Goal: Task Accomplishment & Management: Use online tool/utility

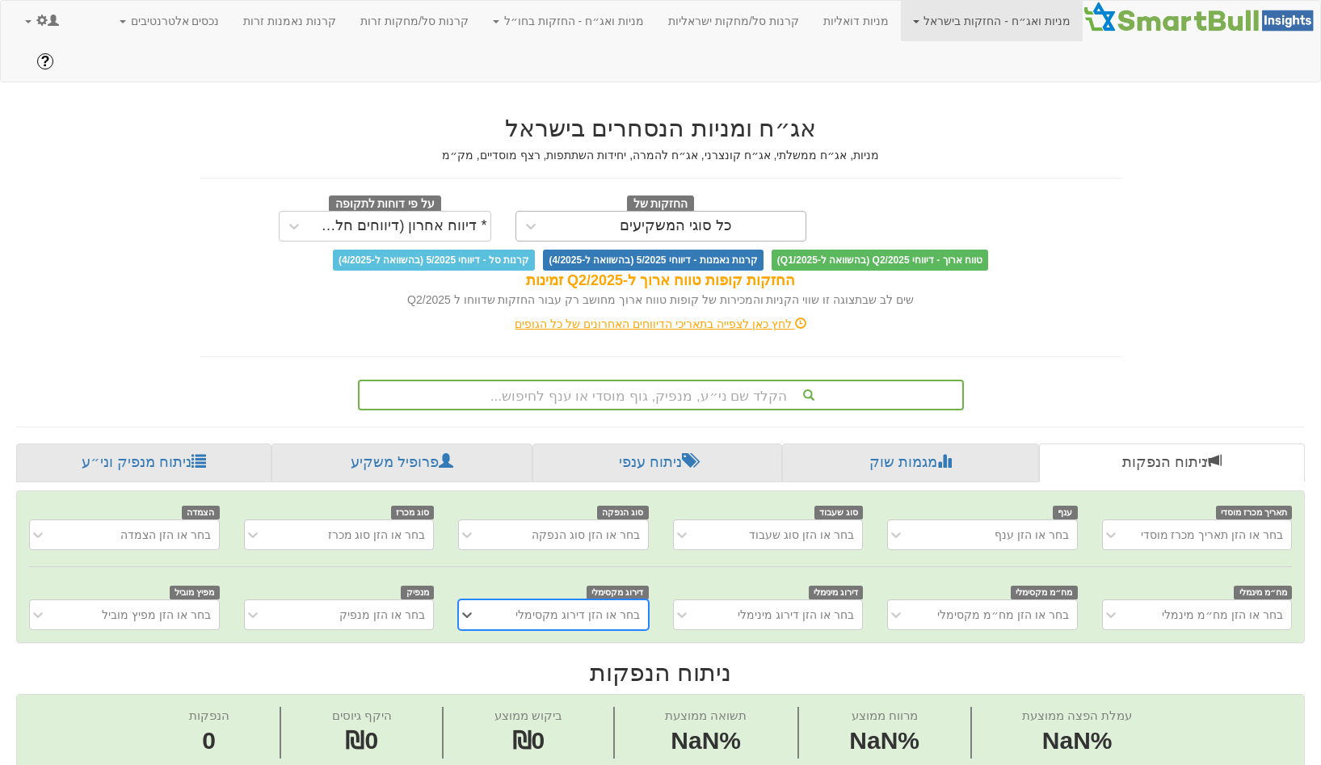
click at [731, 213] on div "כל סוגי המשקיעים" at bounding box center [675, 226] width 259 height 26
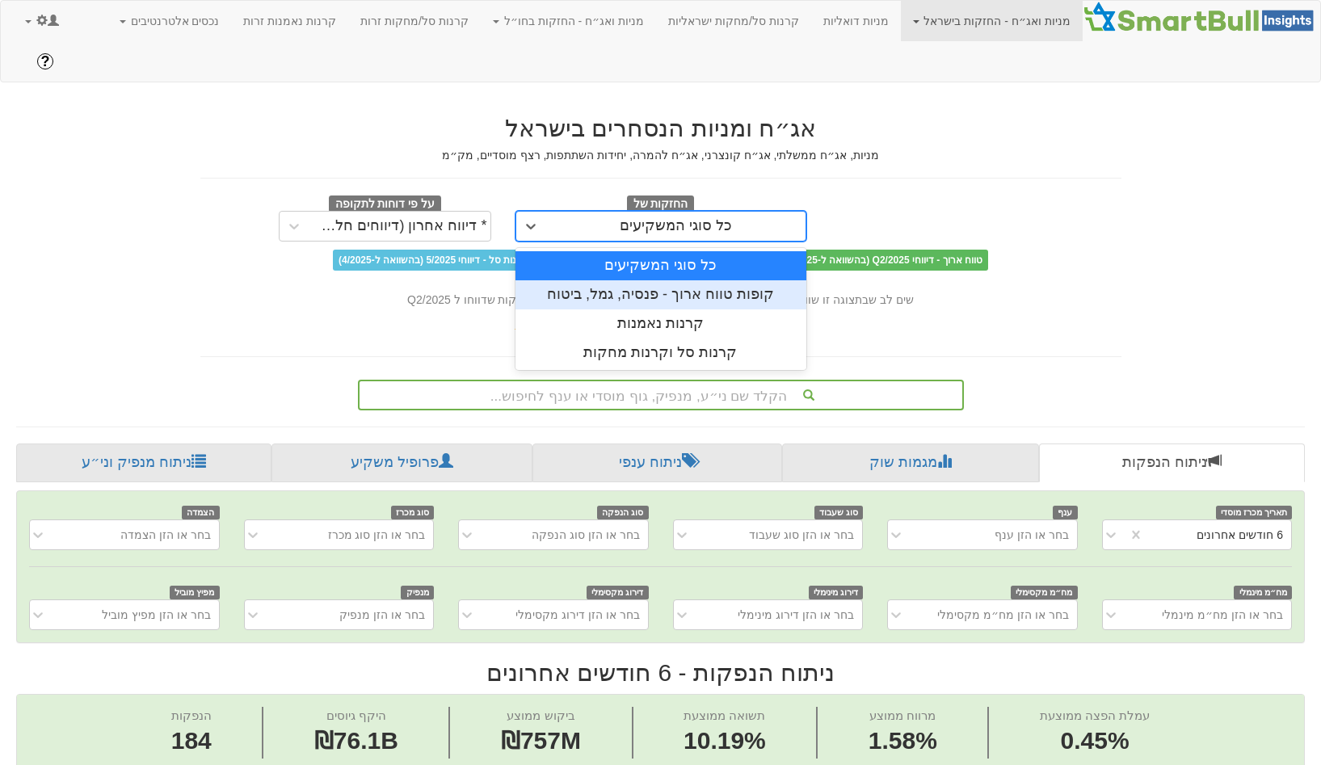
click at [674, 280] on div "קופות טווח ארוך - פנסיה, גמל, ביטוח" at bounding box center [660, 294] width 291 height 29
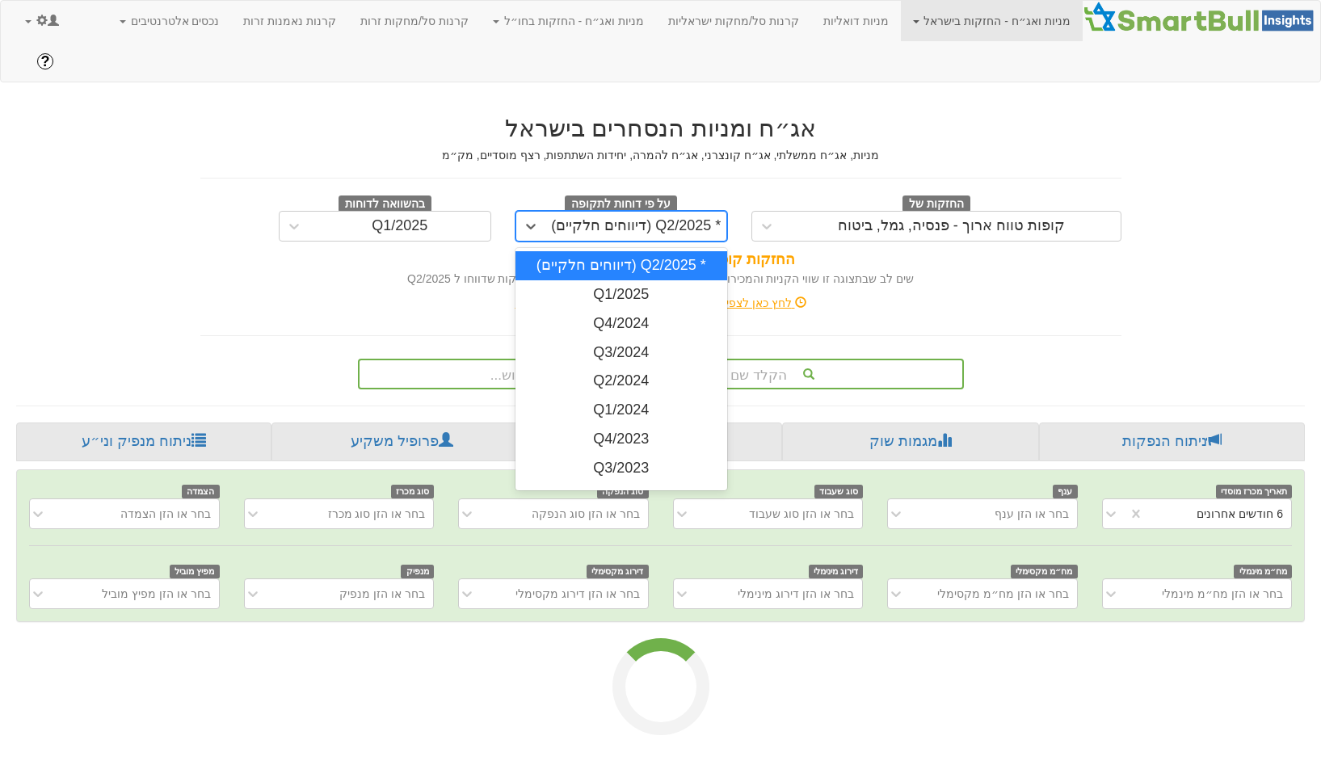
click at [699, 218] on div "* Q2/2025 (דיווחים חלקיים)" at bounding box center [636, 226] width 170 height 16
click at [652, 280] on div "Q1/2025" at bounding box center [621, 294] width 212 height 29
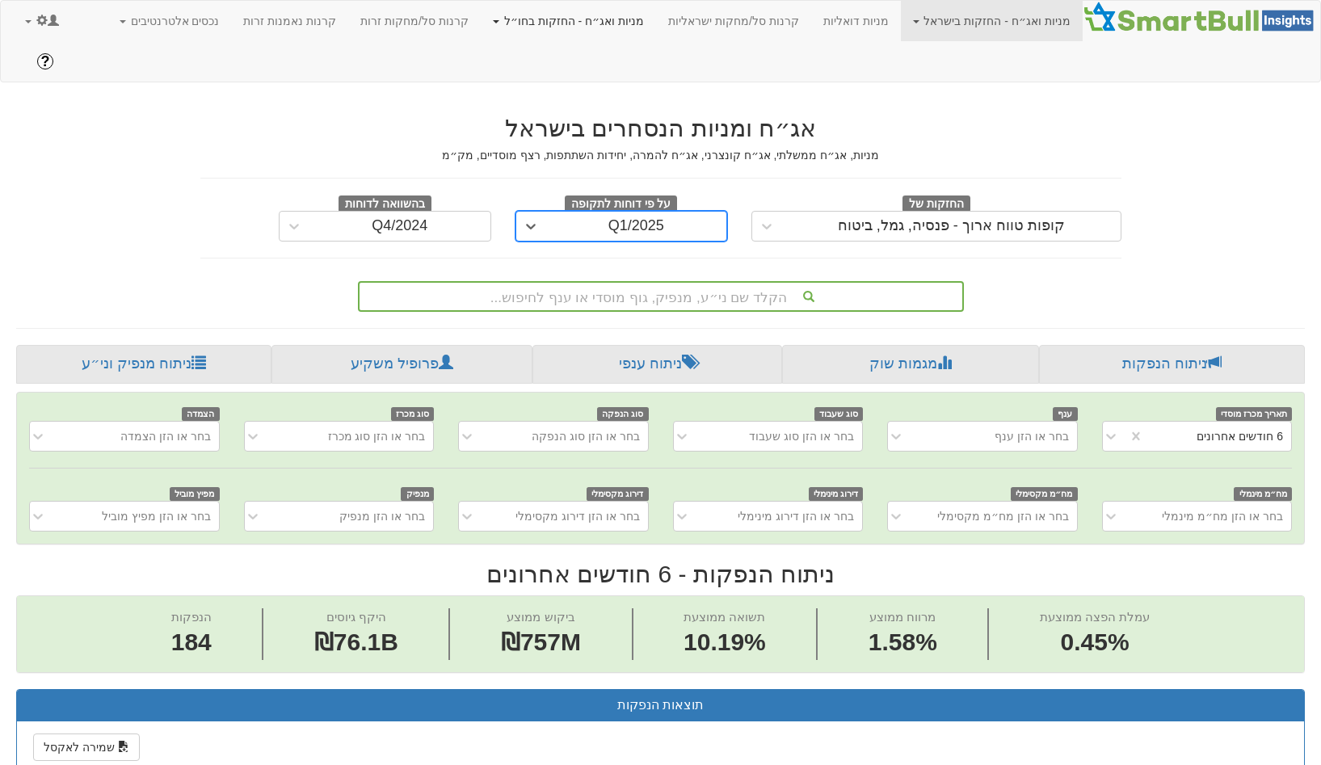
scroll to position [0, 3148]
click at [613, 26] on link "מניות ואג״ח - החזקות בחו״ל" at bounding box center [568, 21] width 175 height 40
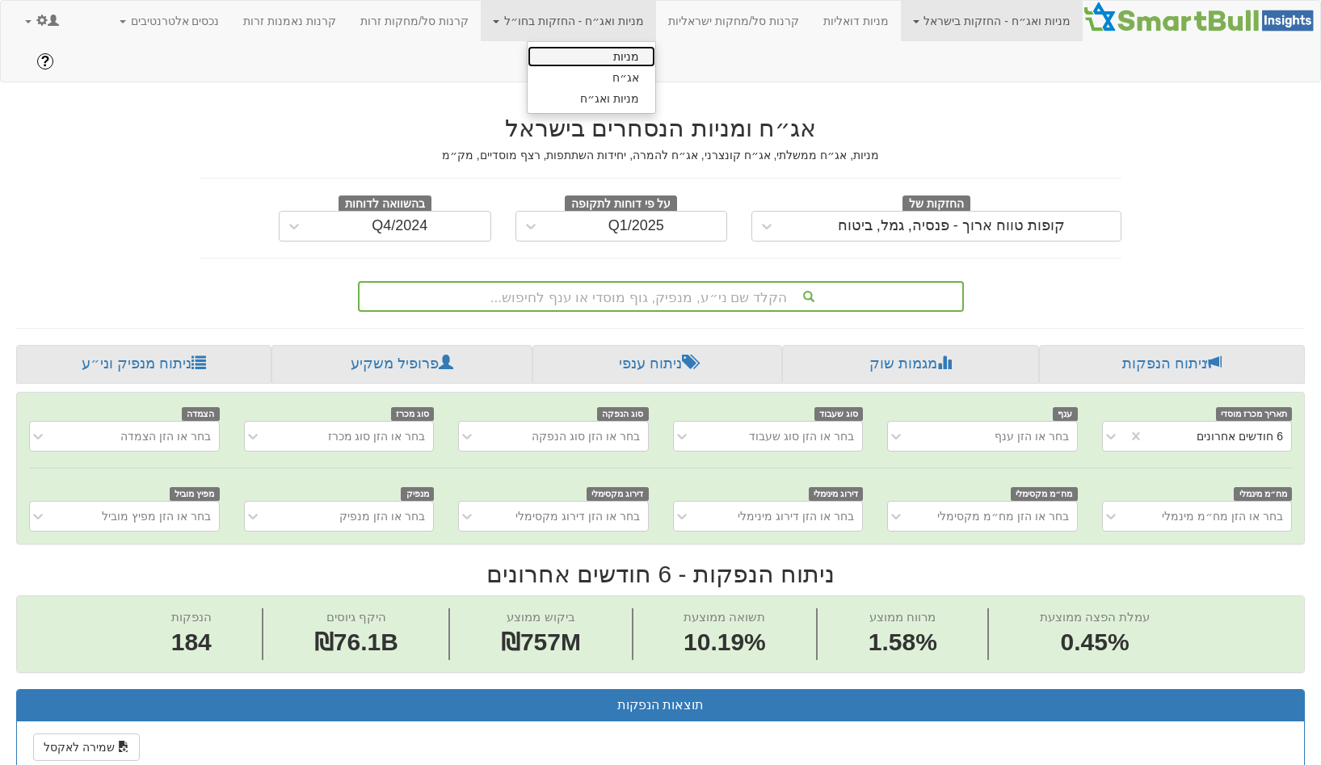
click at [619, 49] on link "מניות" at bounding box center [591, 56] width 128 height 21
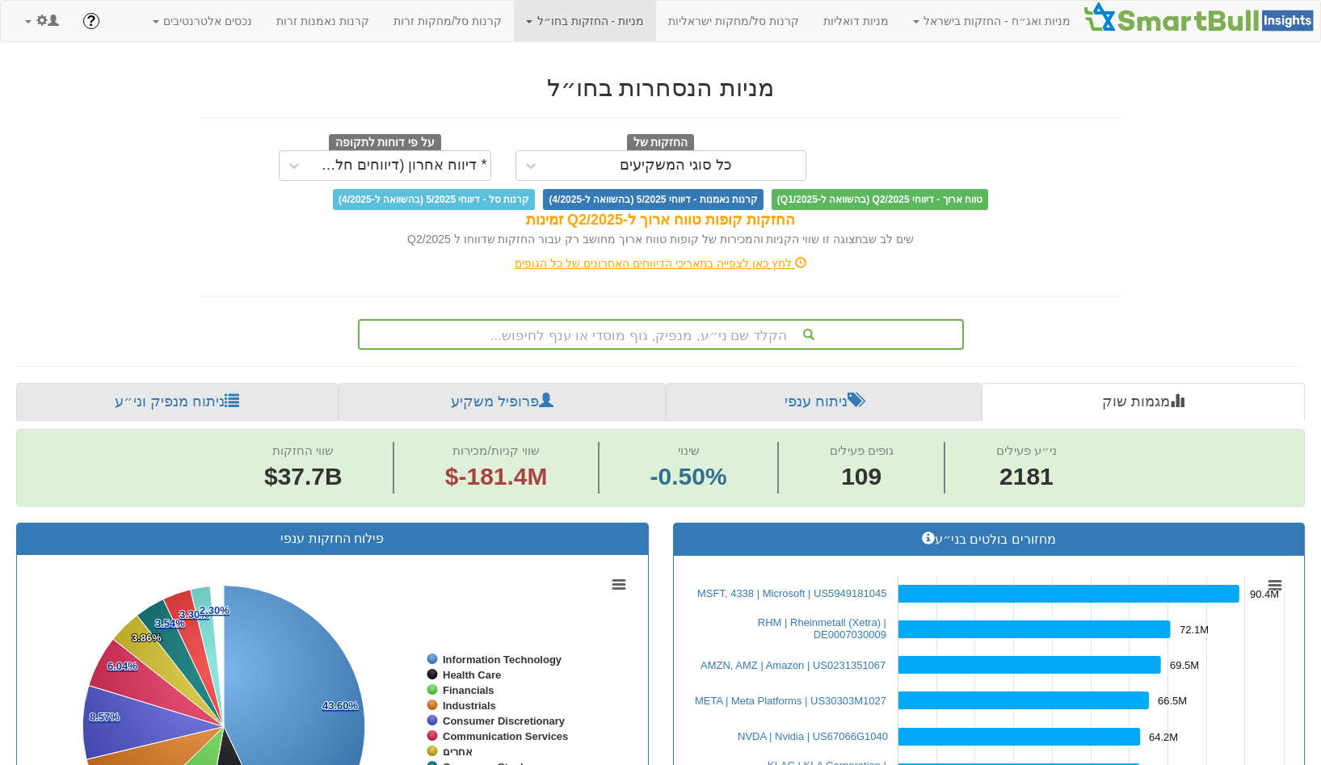
click at [588, 187] on div "החזקות של כל סוגי המשקיעים על פי דוחות לתקופה * דיווח אחרון (דיווחים חלקיים) טו…" at bounding box center [660, 172] width 921 height 76
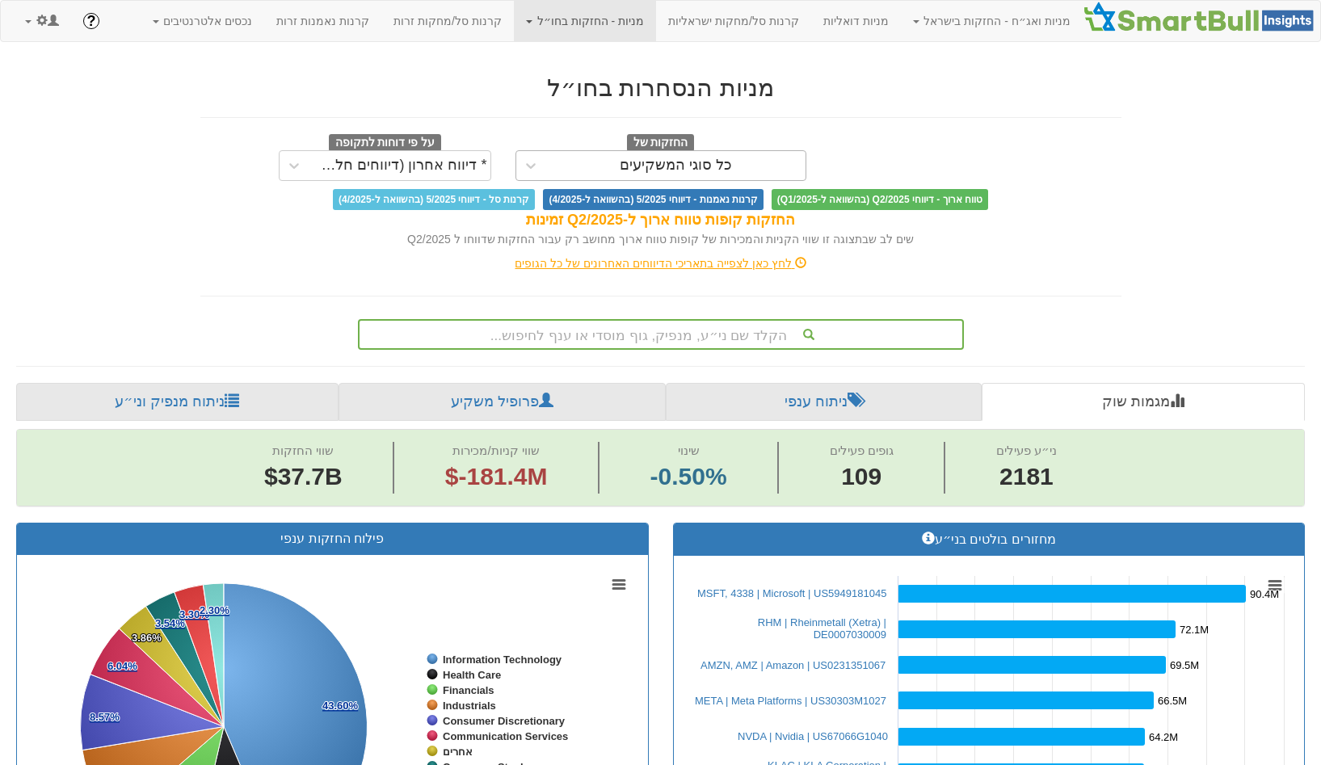
click at [602, 174] on div "כל סוגי המשקיעים" at bounding box center [675, 166] width 259 height 26
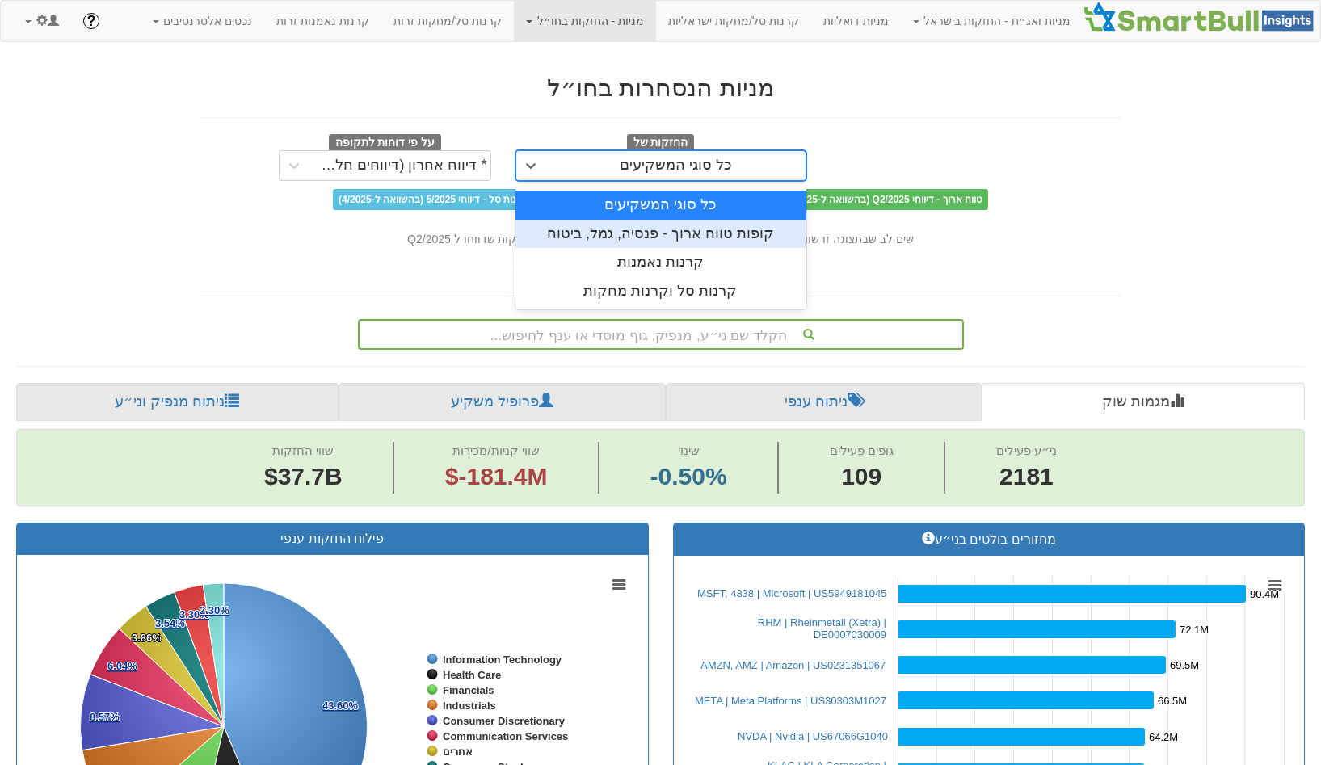
click at [604, 231] on div "קופות טווח ארוך - פנסיה, גמל, ביטוח" at bounding box center [660, 234] width 291 height 29
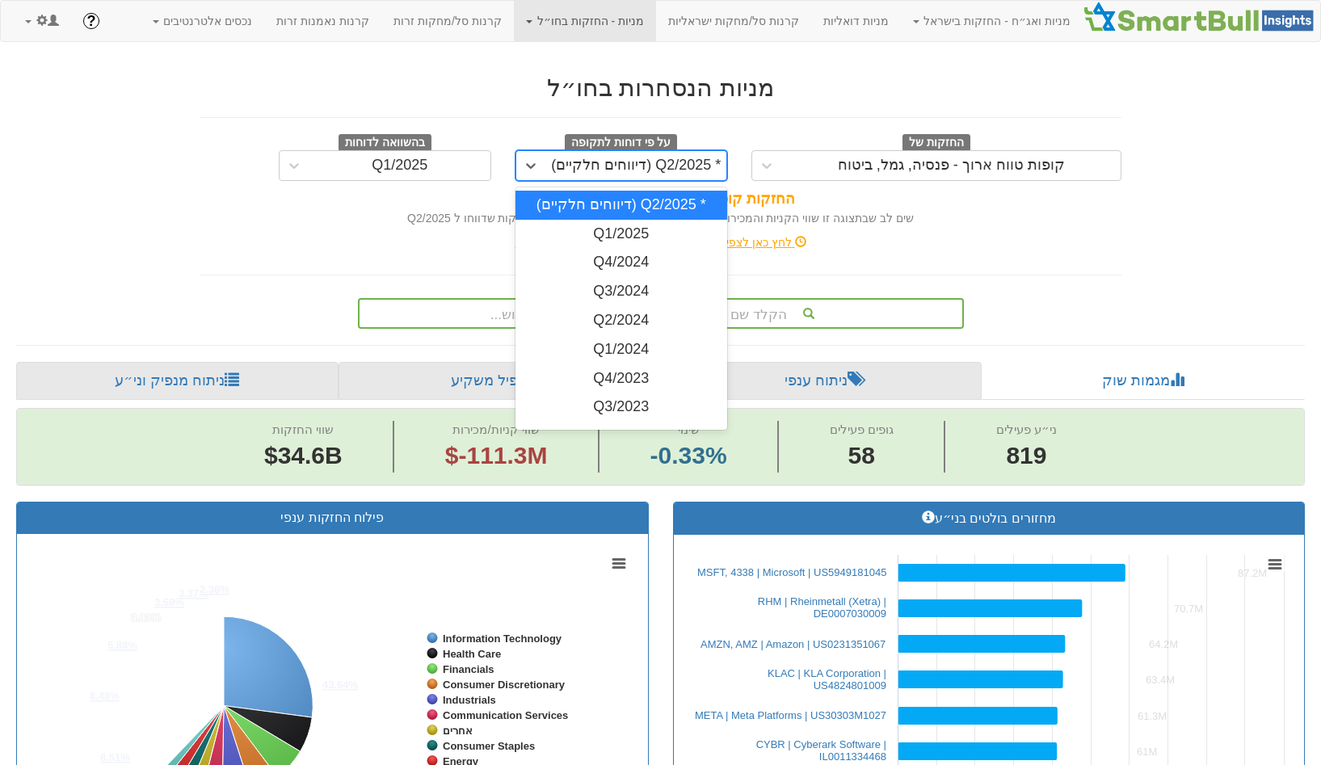
click at [627, 158] on div "* Q2/2025 (דיווחים חלקיים)" at bounding box center [636, 165] width 170 height 16
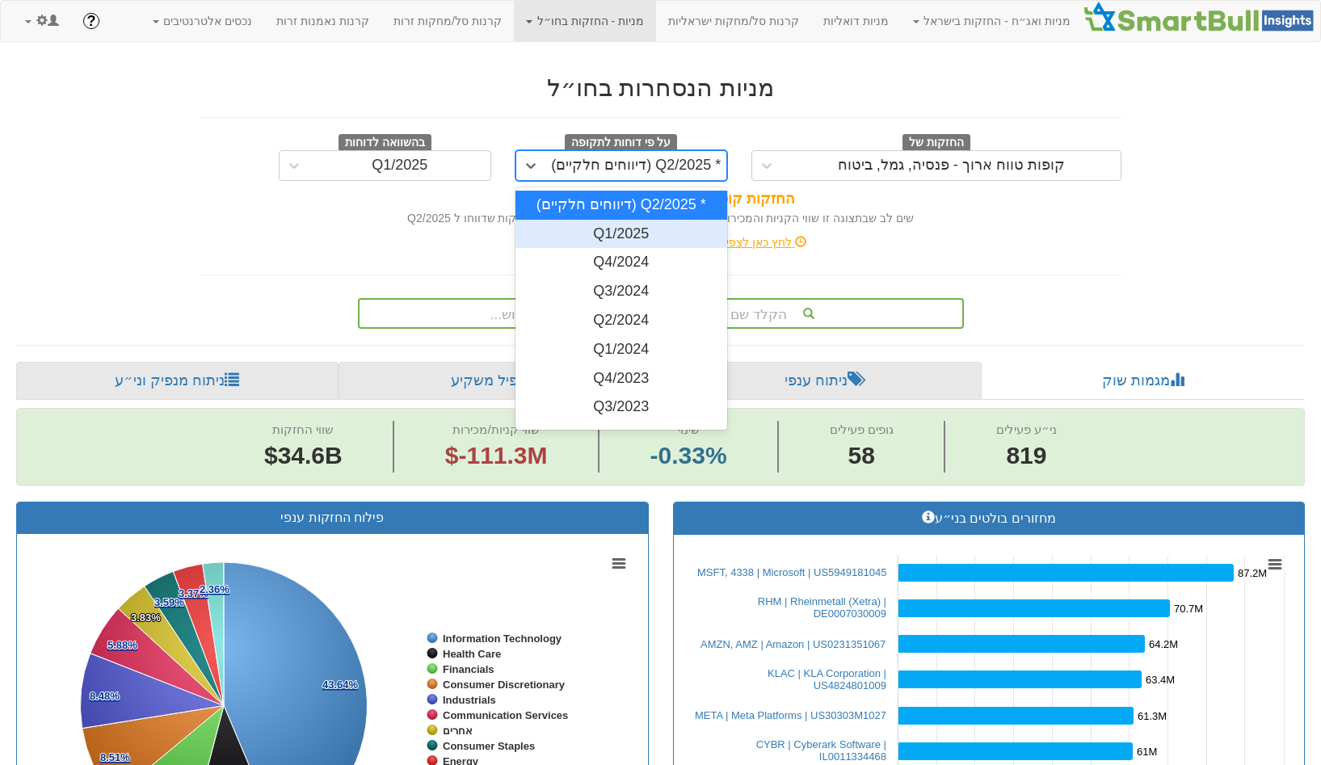
click at [619, 228] on div "Q1/2025" at bounding box center [621, 234] width 212 height 29
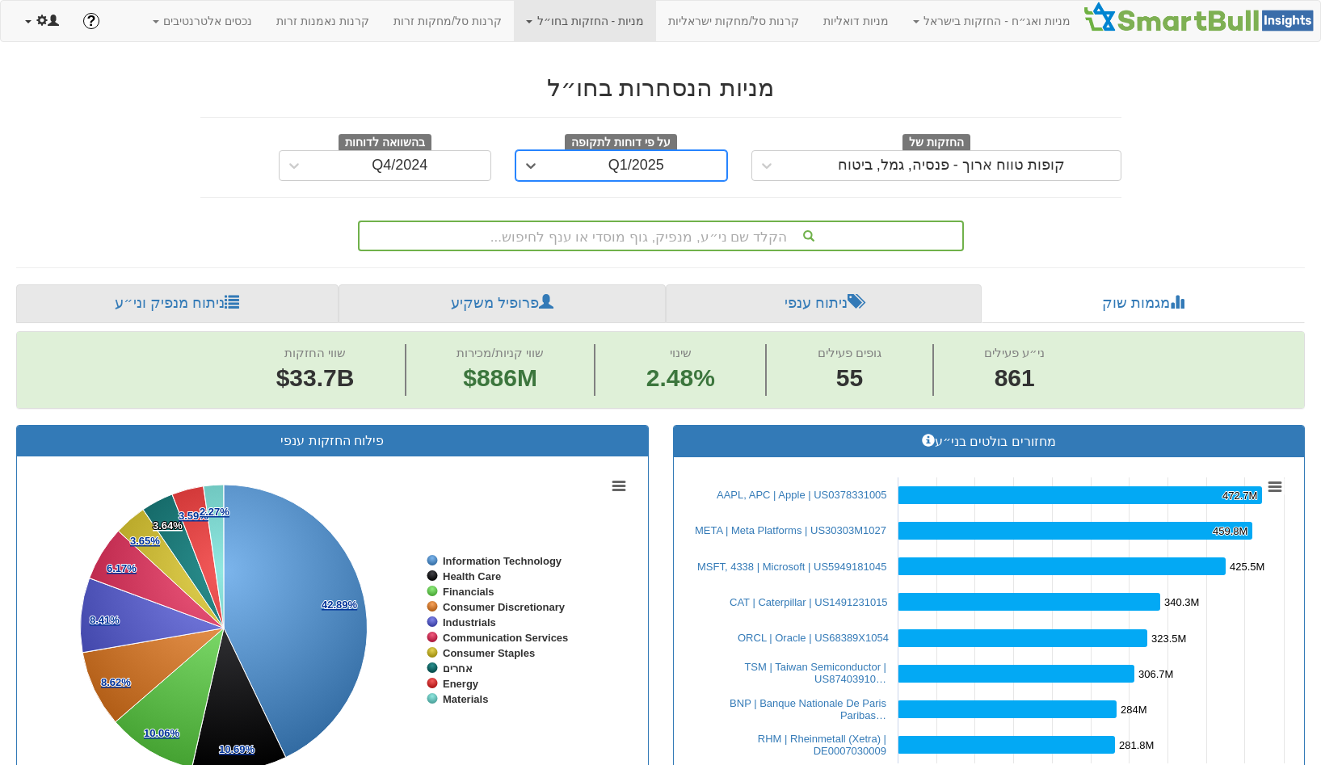
click at [45, 15] on span at bounding box center [41, 20] width 11 height 11
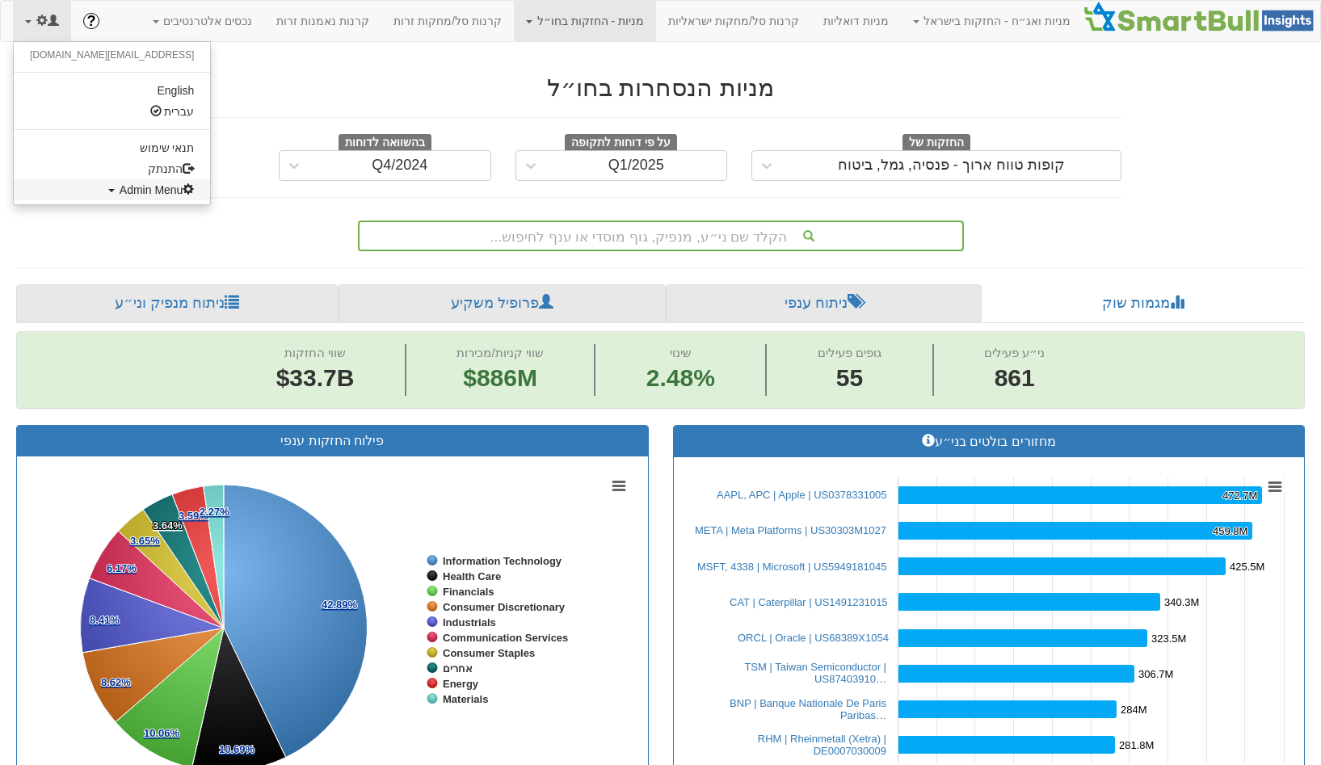
click at [120, 191] on span "Admin Menu" at bounding box center [157, 189] width 75 height 13
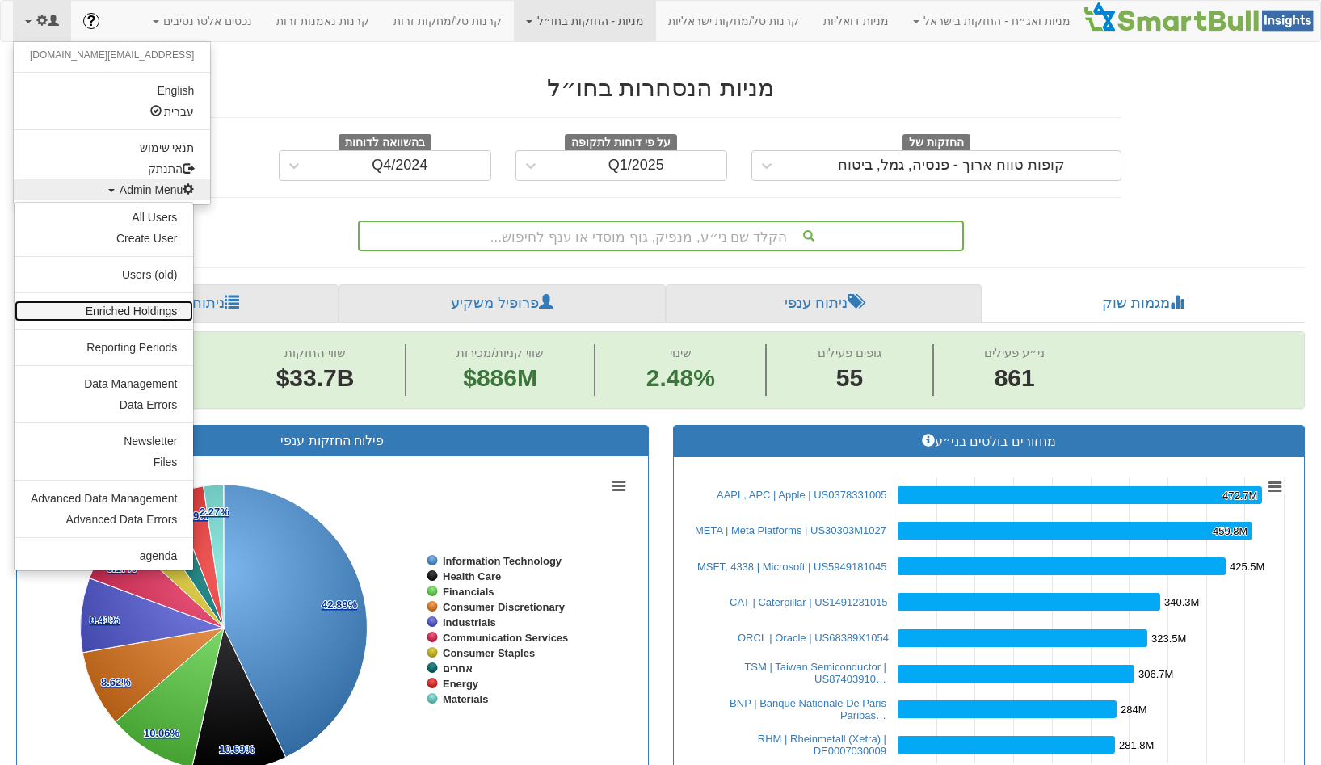
click at [127, 312] on link "Enriched Holdings" at bounding box center [104, 310] width 178 height 21
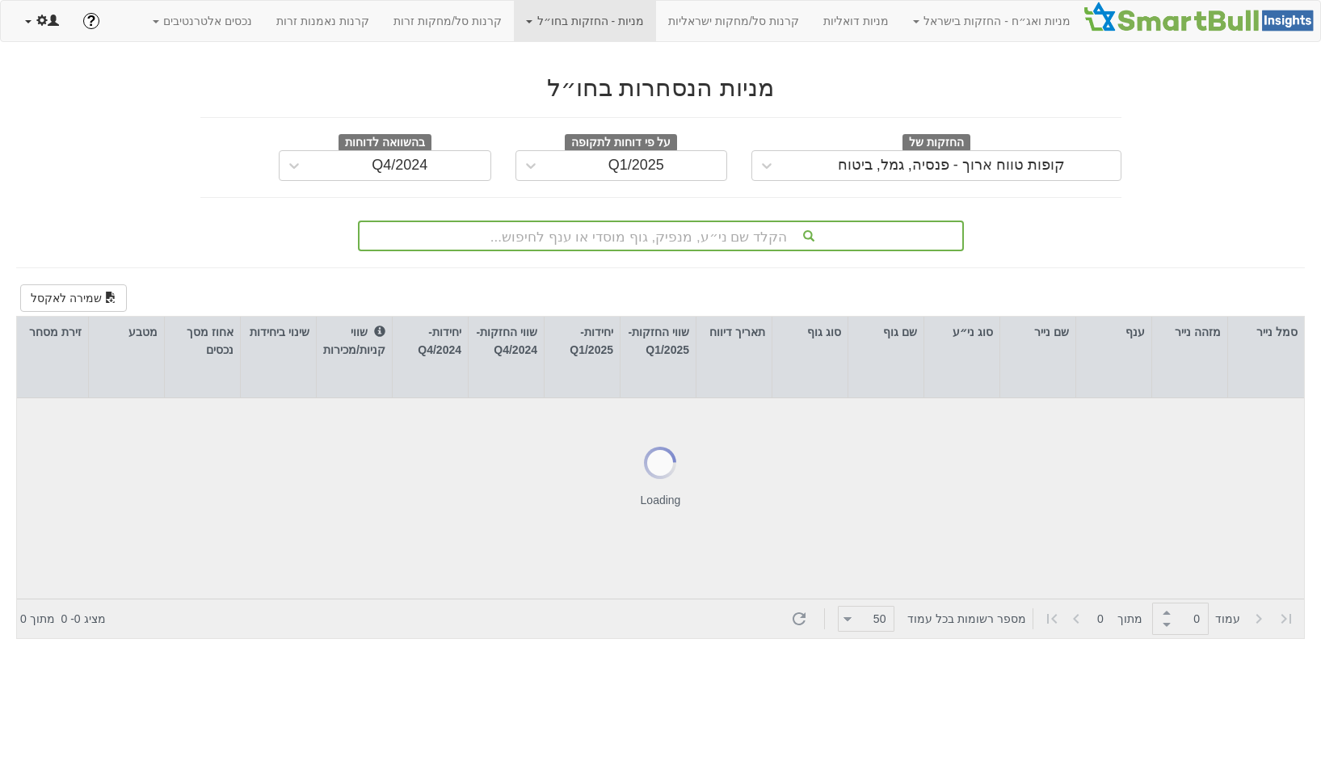
type input "1"
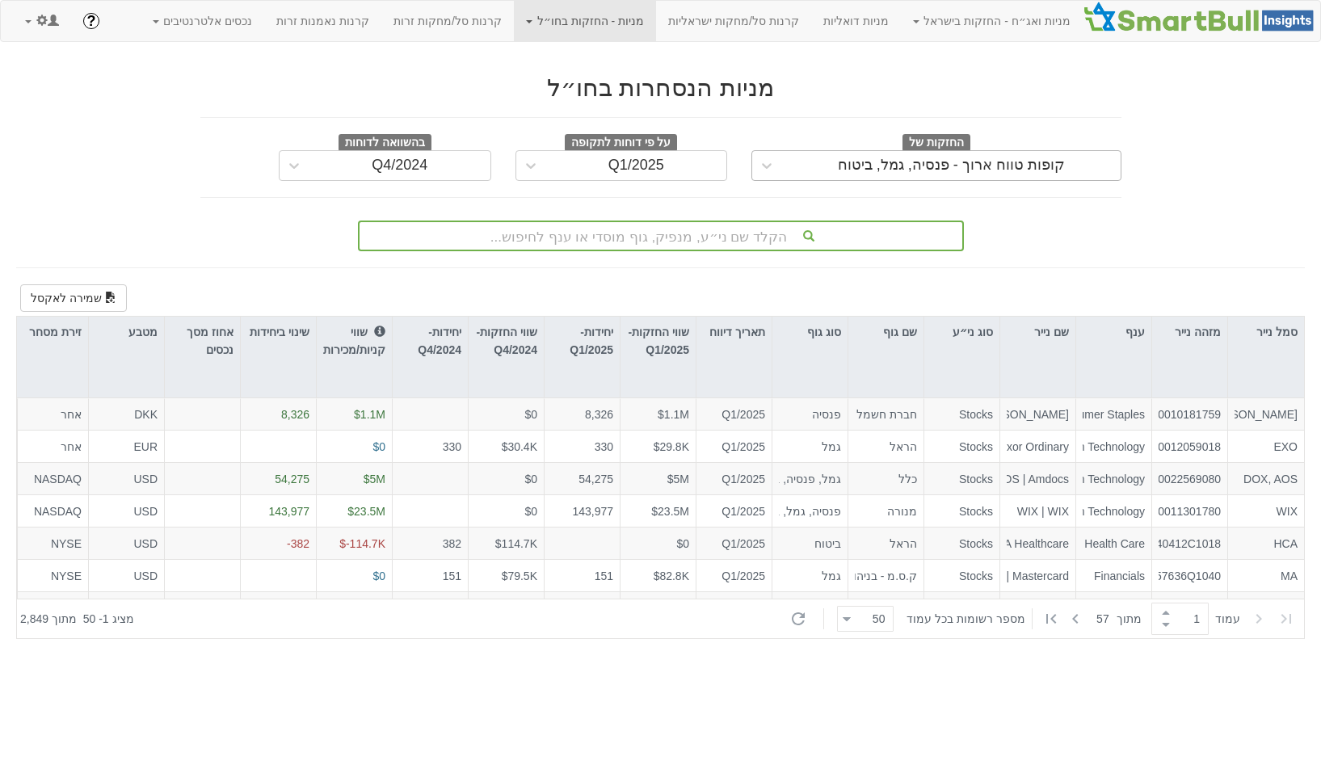
click at [955, 162] on div "קופות טווח ארוך - פנסיה, גמל, ביטוח" at bounding box center [951, 165] width 227 height 16
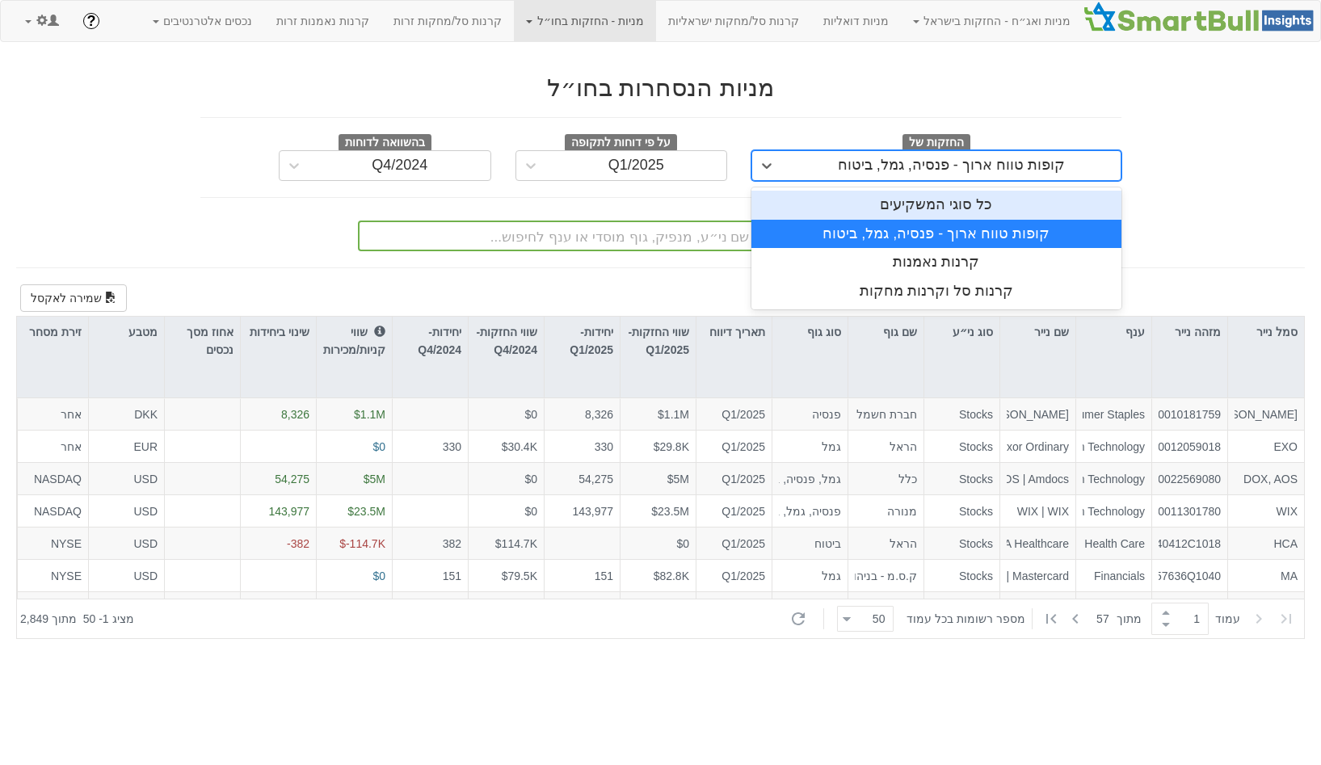
click at [958, 210] on div "כל סוגי המשקיעים" at bounding box center [936, 205] width 370 height 29
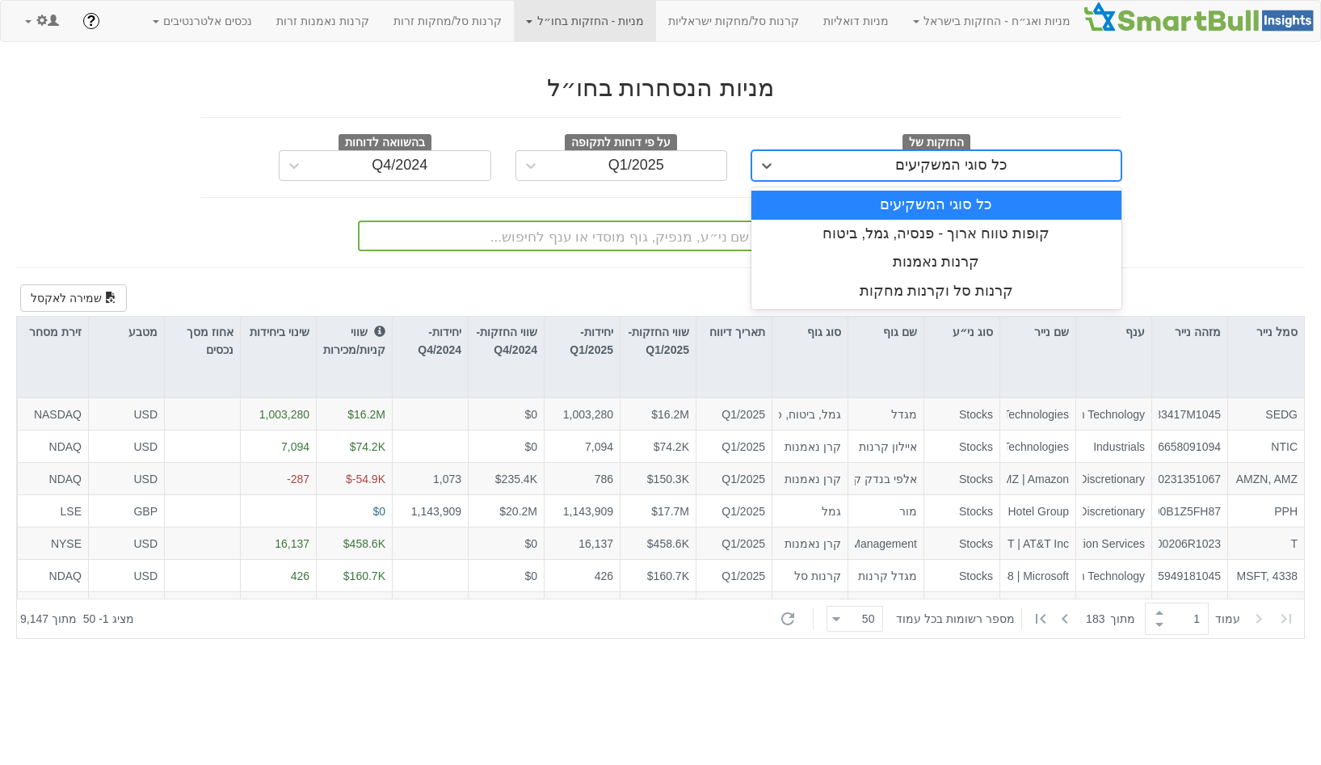
click at [821, 173] on div "כל סוגי המשקיעים" at bounding box center [951, 166] width 338 height 26
click at [813, 221] on div "קופות טווח ארוך - פנסיה, גמל, ביטוח" at bounding box center [936, 234] width 370 height 29
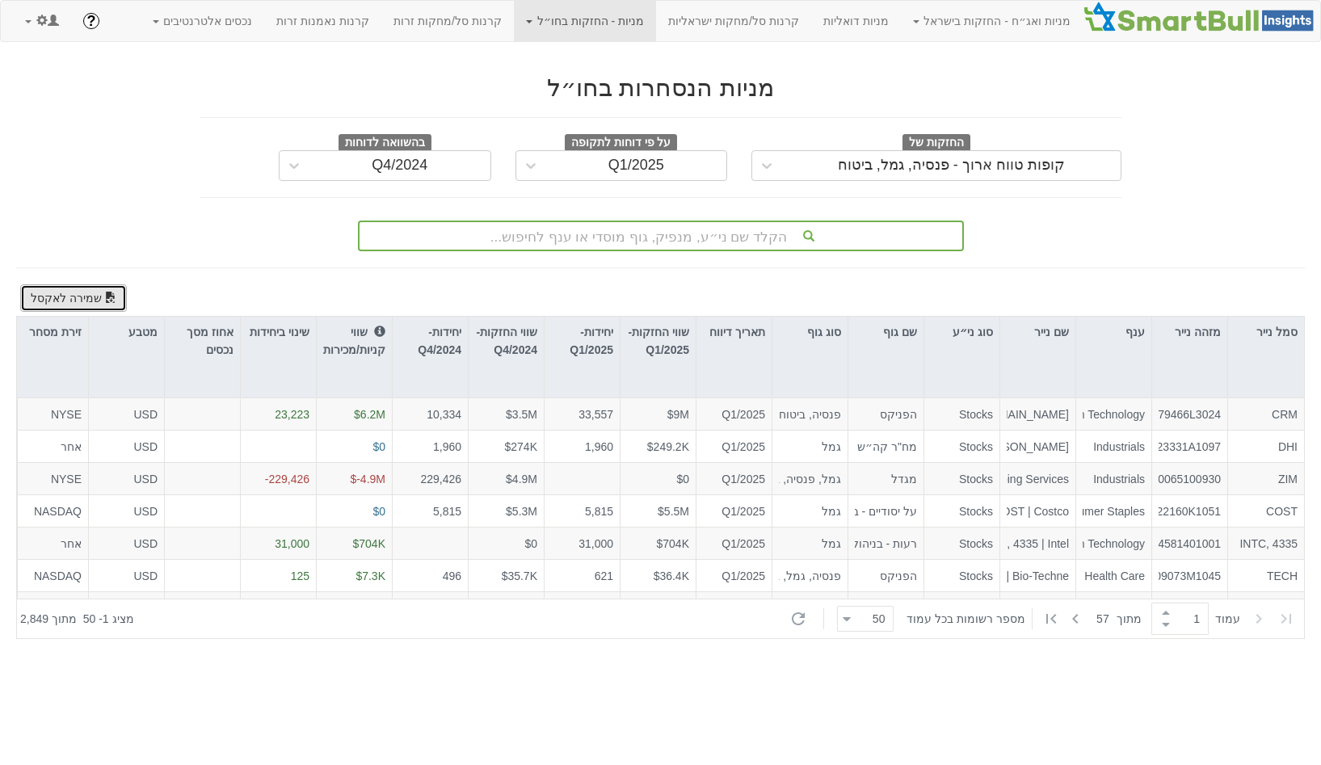
click at [78, 299] on button "שמירה לאקסל" at bounding box center [73, 297] width 107 height 27
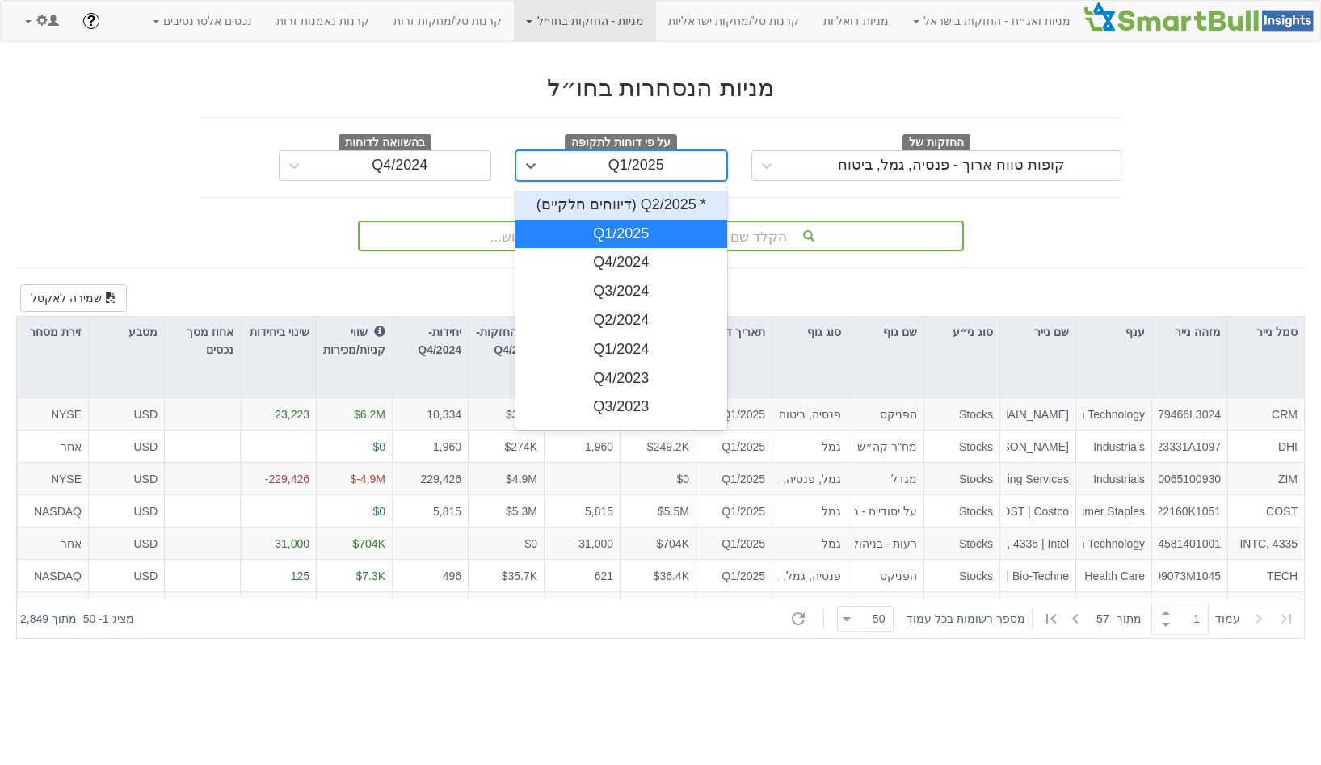
click at [597, 168] on div "Q1/2025" at bounding box center [636, 166] width 181 height 26
click at [590, 346] on div "Q1/2024" at bounding box center [621, 349] width 212 height 29
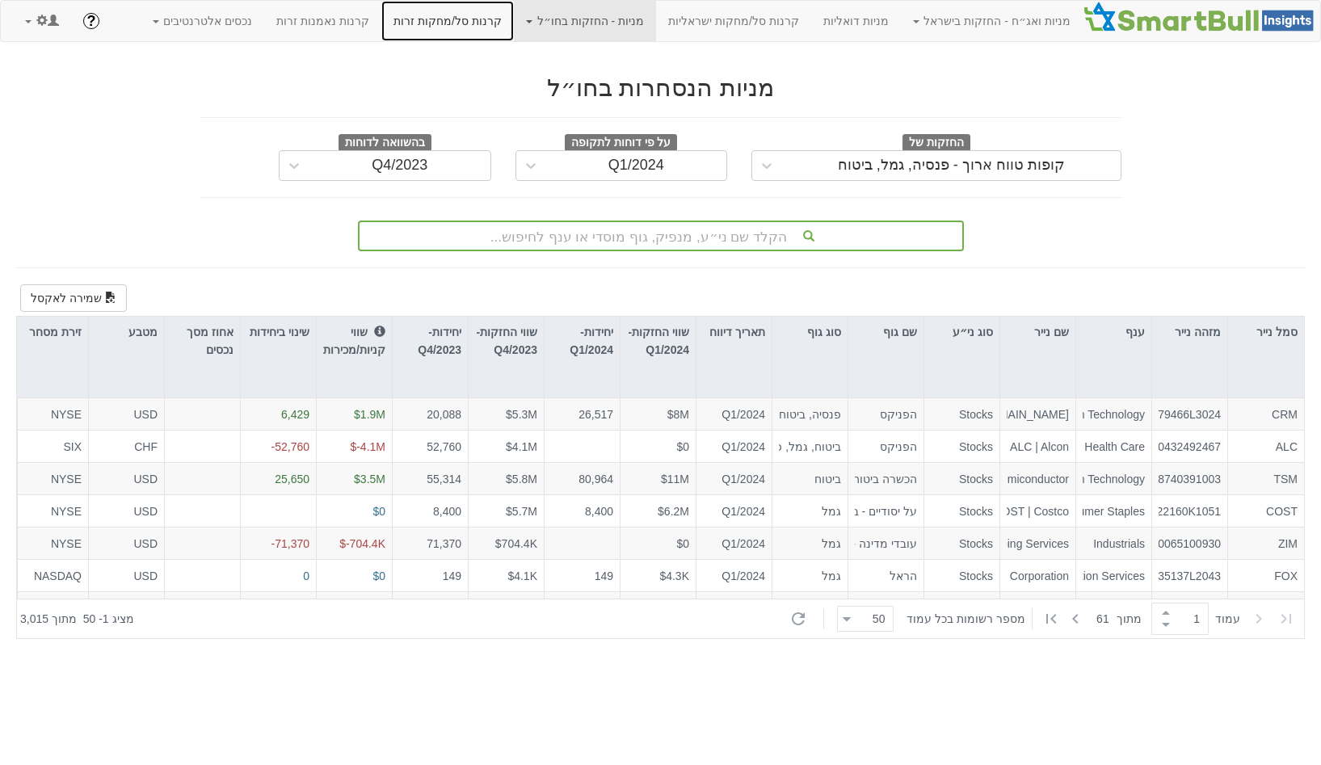
click at [455, 26] on link "קרנות סל/מחקות זרות" at bounding box center [447, 21] width 132 height 40
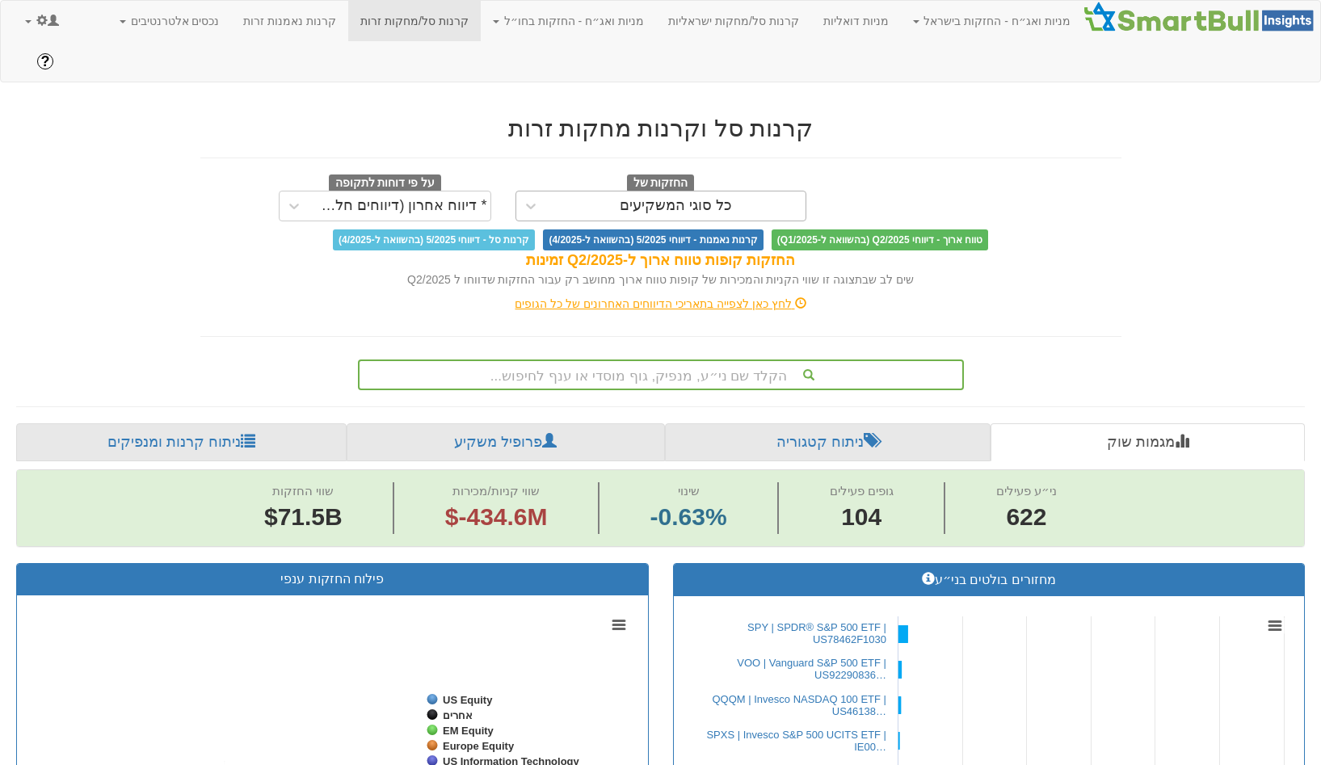
click at [753, 193] on div "כל סוגי המשקיעים" at bounding box center [675, 206] width 259 height 26
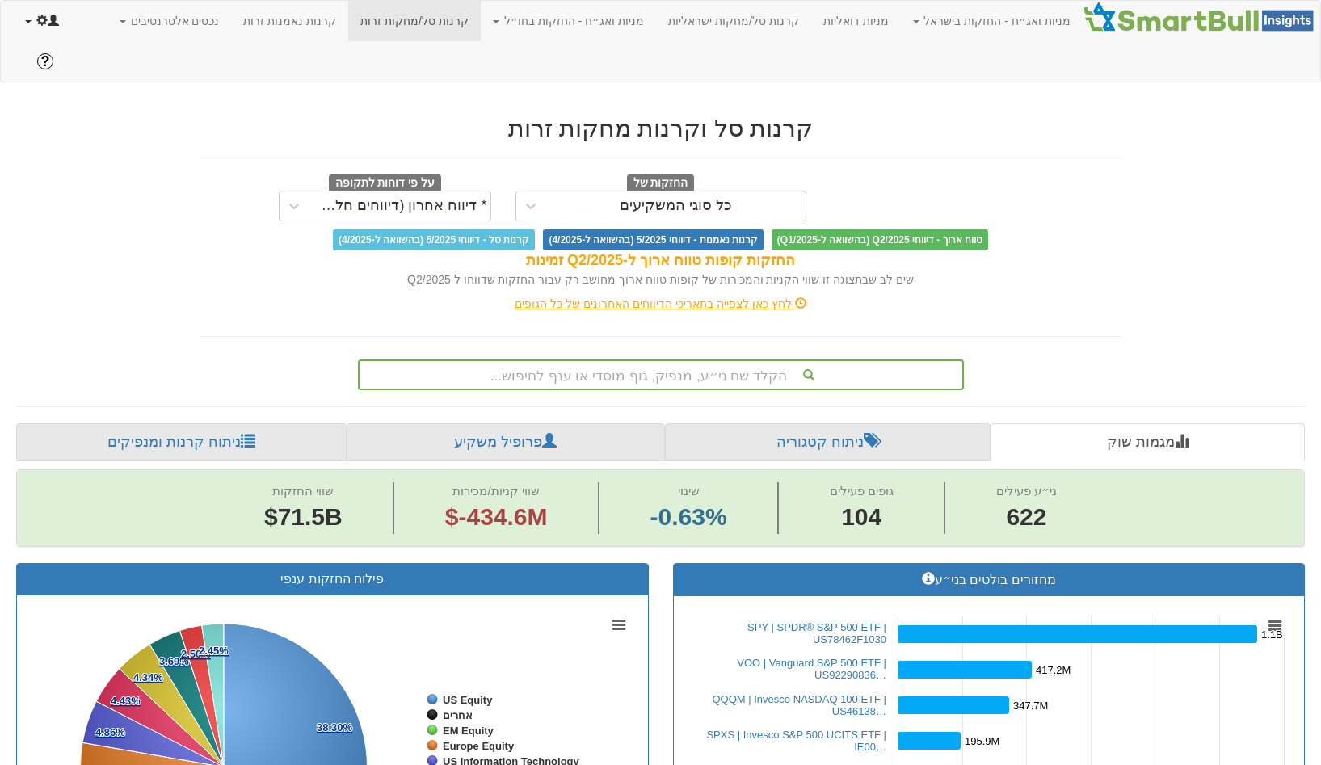
click at [40, 26] on span at bounding box center [41, 20] width 11 height 11
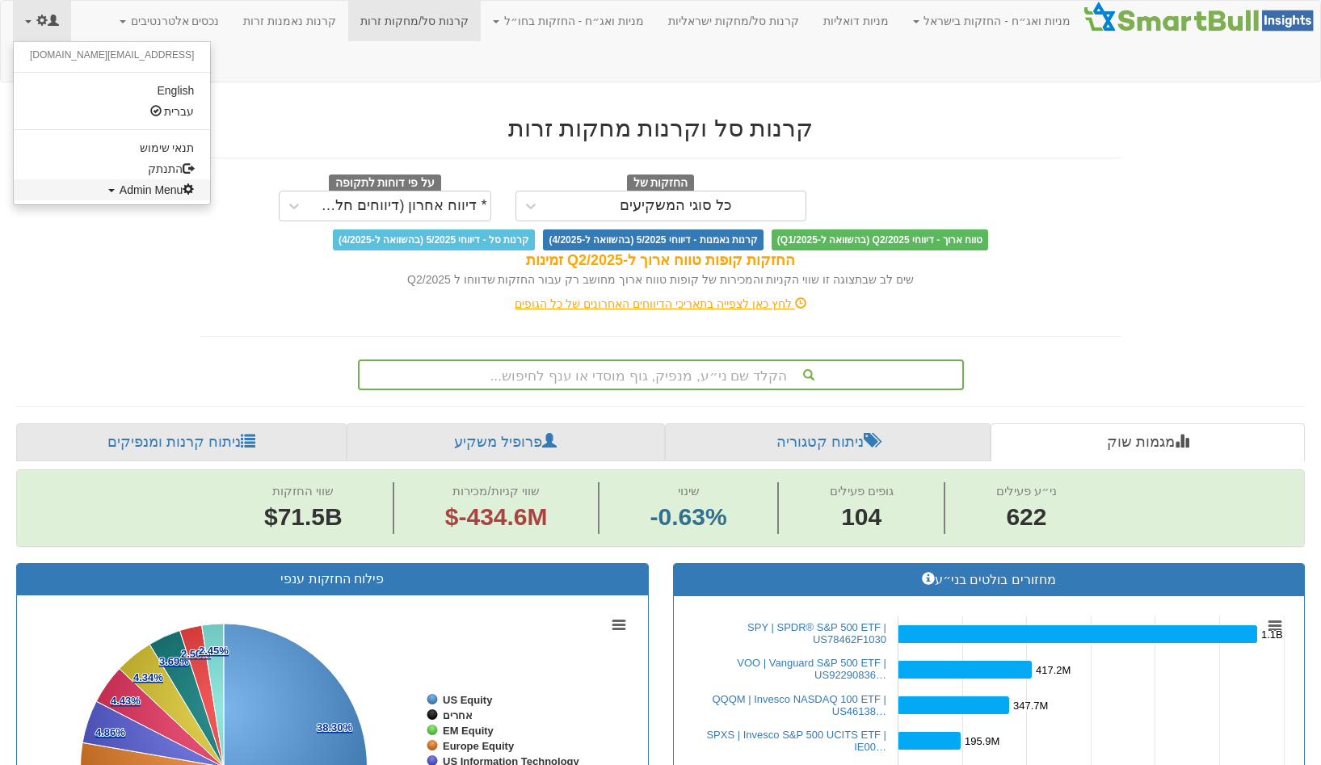
click at [96, 182] on link "Admin Menu" at bounding box center [112, 189] width 196 height 21
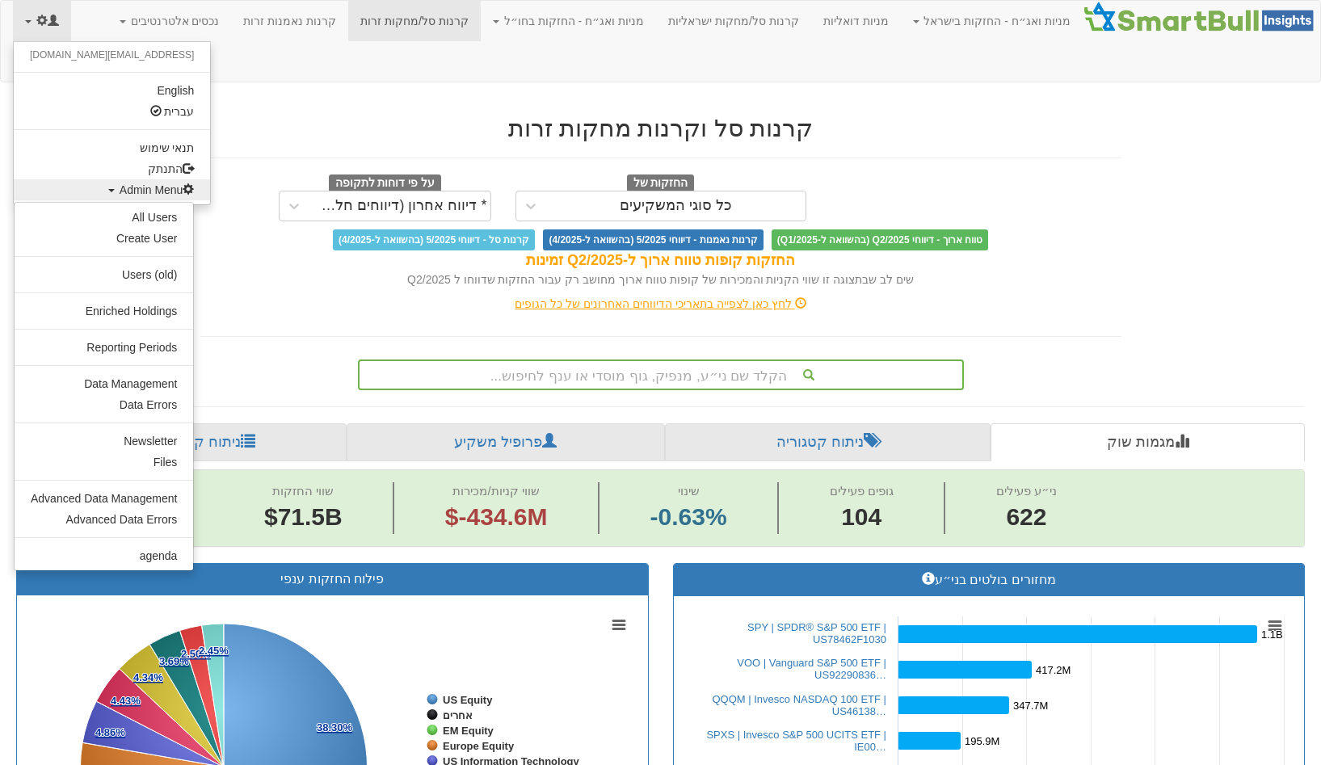
click at [160, 325] on ul "All Users Create User Users (old) Enriched Holdings Reporting Periods Data Mana…" at bounding box center [104, 386] width 180 height 369
click at [160, 320] on link "Enriched Holdings" at bounding box center [104, 310] width 178 height 21
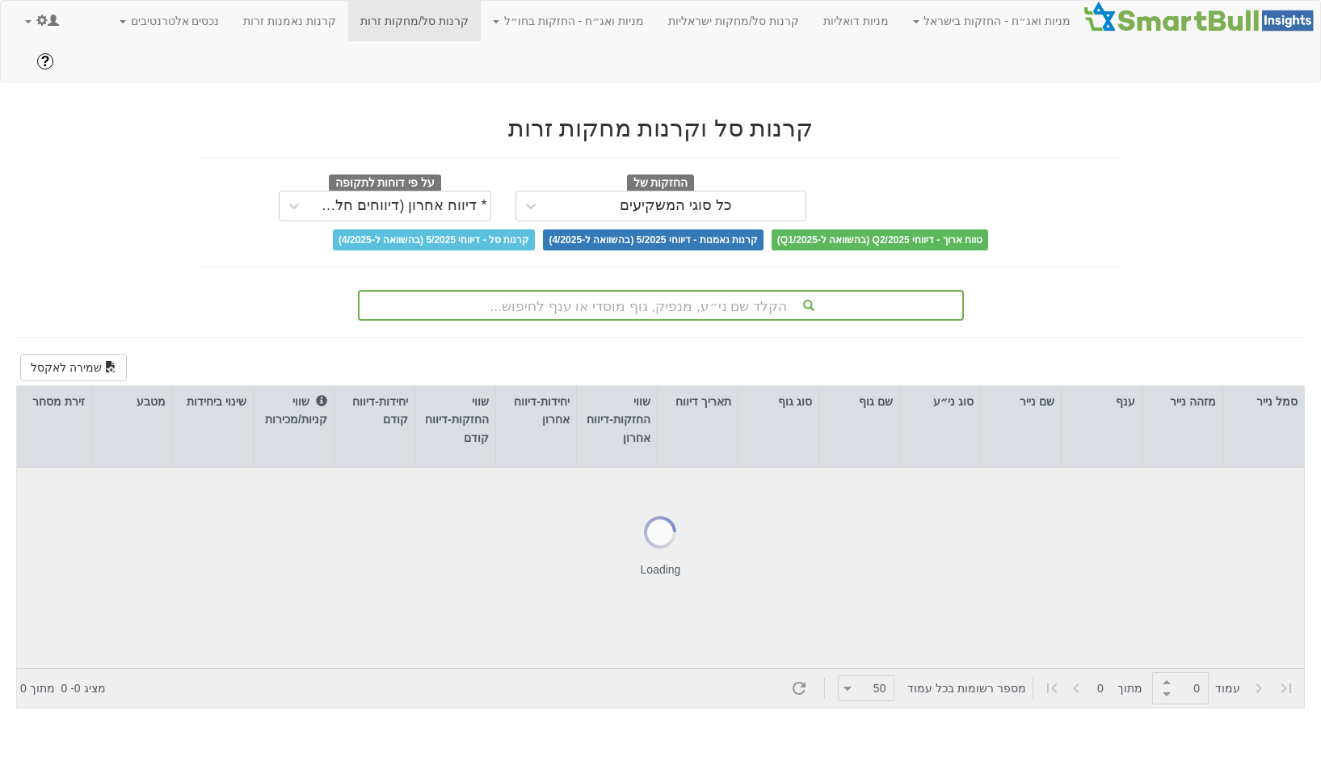
type input "1"
click at [611, 183] on div "החזקות של כל סוגי המשקיעים על פי דוחות לתקופה * דיווח אחרון (דיווחים חלקיים) טו…" at bounding box center [660, 212] width 921 height 76
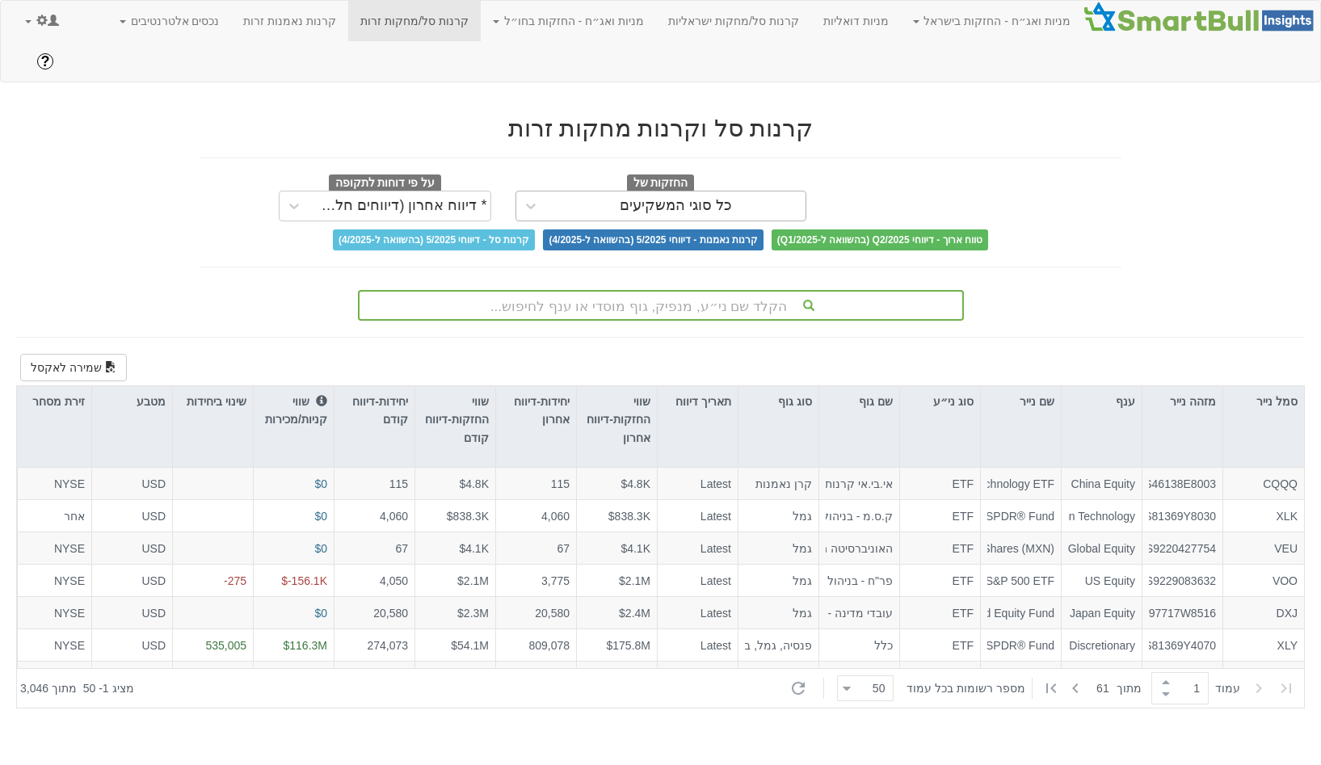
click at [619, 193] on div "כל סוגי המשקיעים" at bounding box center [675, 206] width 259 height 26
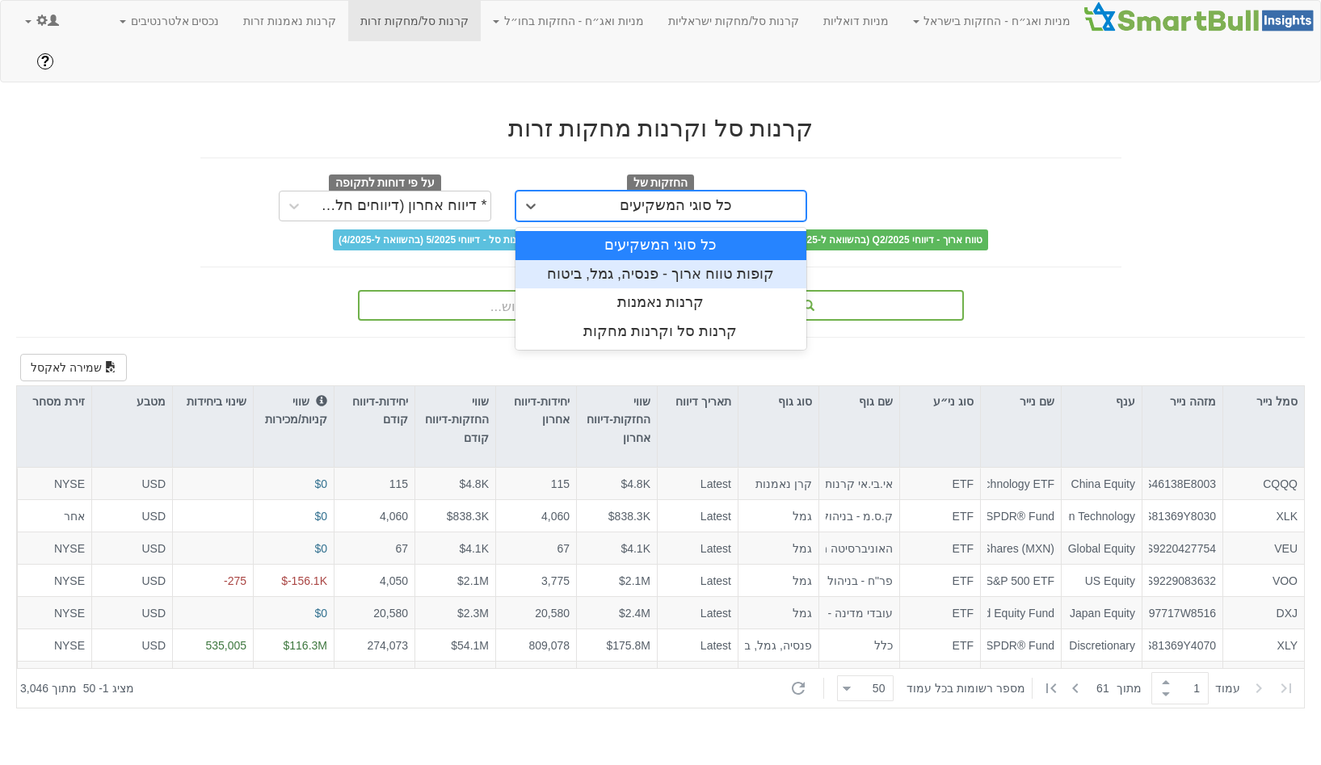
click at [645, 260] on div "קופות טווח ארוך - פנסיה, גמל, ביטוח" at bounding box center [660, 274] width 291 height 29
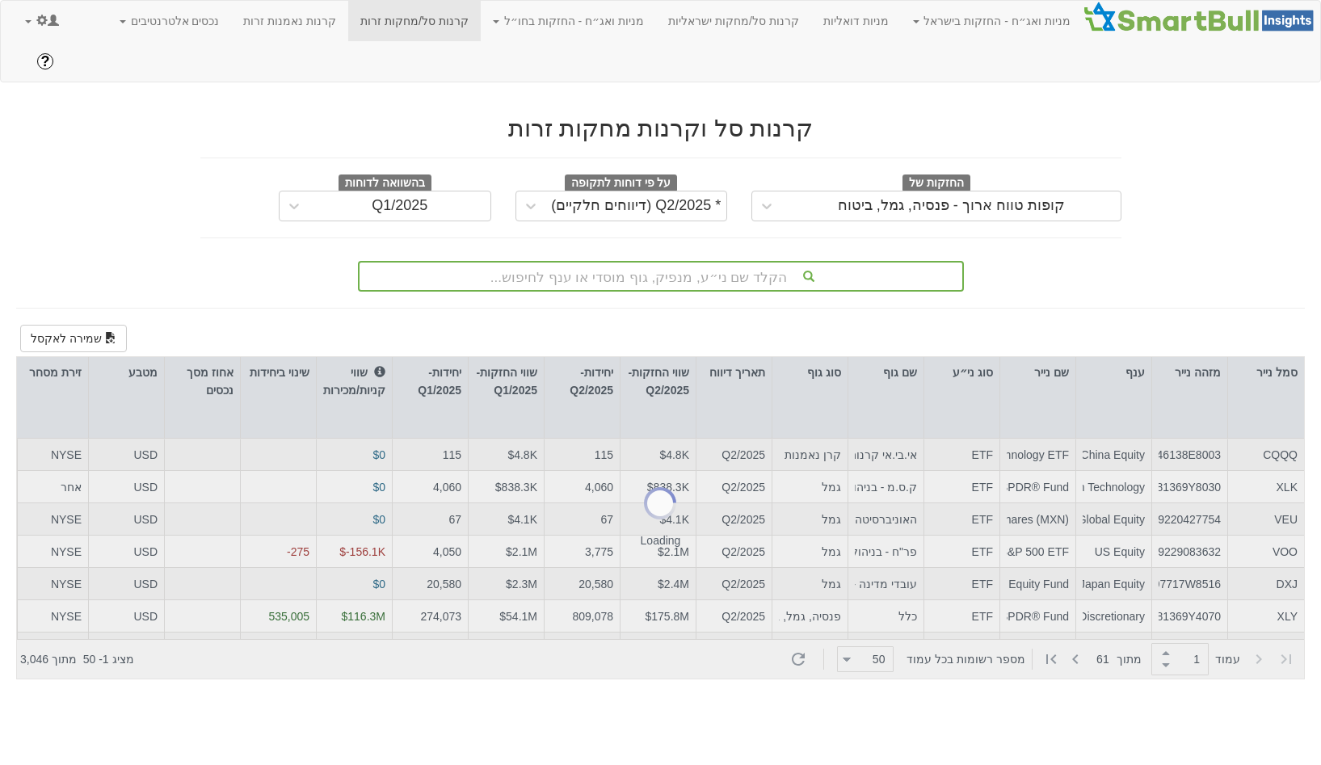
click at [669, 198] on div "קרנות סל וקרנות מחקות זרות החזקות של קופות טווח ארוך - פנסיה, גמל, ביטוח על פי …" at bounding box center [660, 195] width 945 height 193
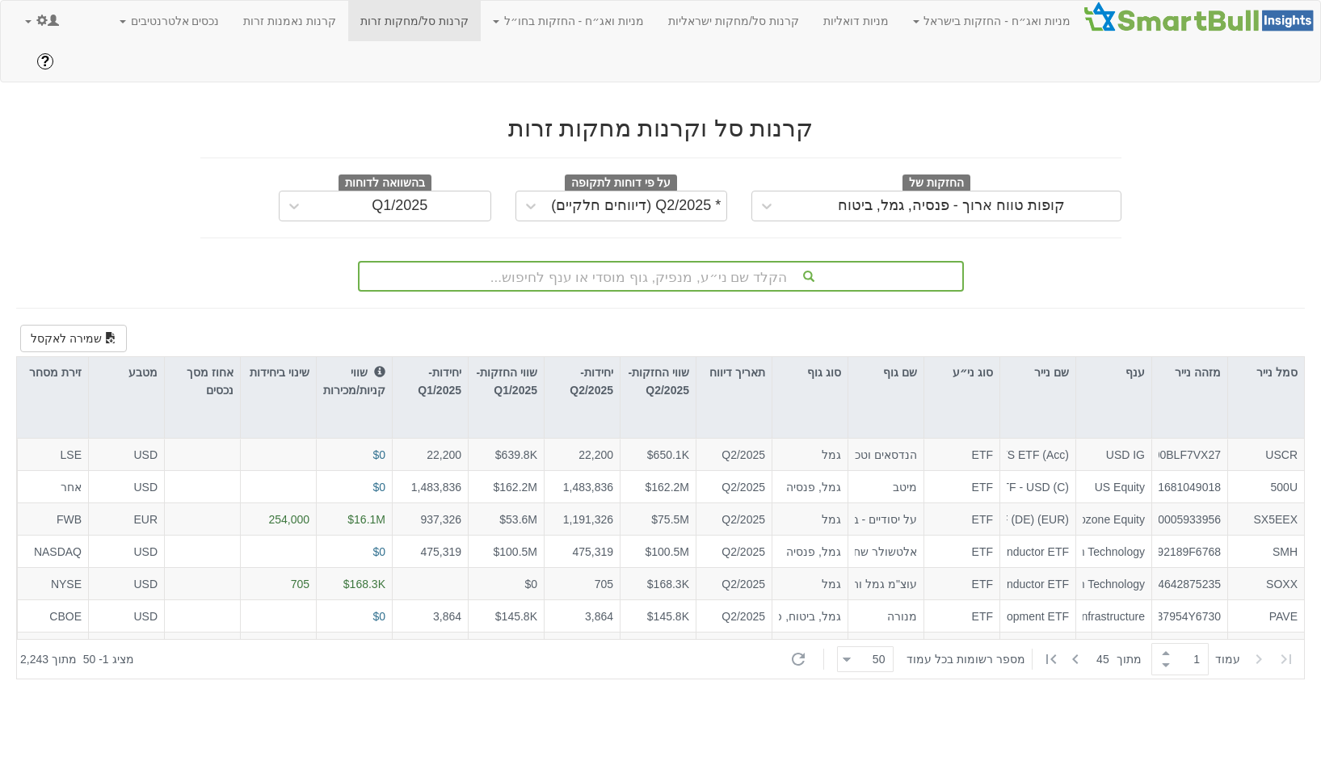
click at [669, 182] on div "קרנות סל וקרנות מחקות זרות החזקות של קופות טווח ארוך - פנסיה, גמל, ביטוח על פי …" at bounding box center [660, 195] width 945 height 193
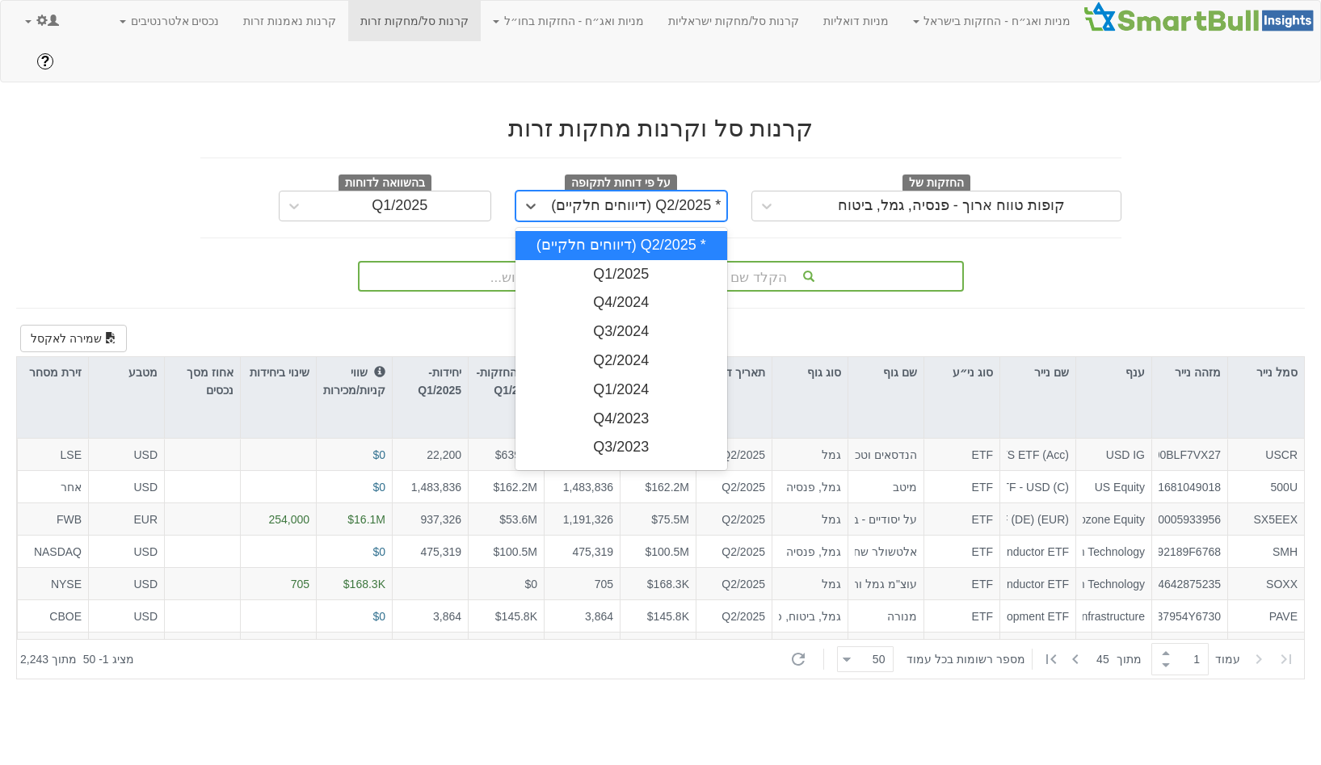
click at [682, 198] on div "* Q2/2025 (דיווחים חלקיים)" at bounding box center [636, 206] width 170 height 16
click at [659, 260] on div "Q1/2025" at bounding box center [621, 274] width 212 height 29
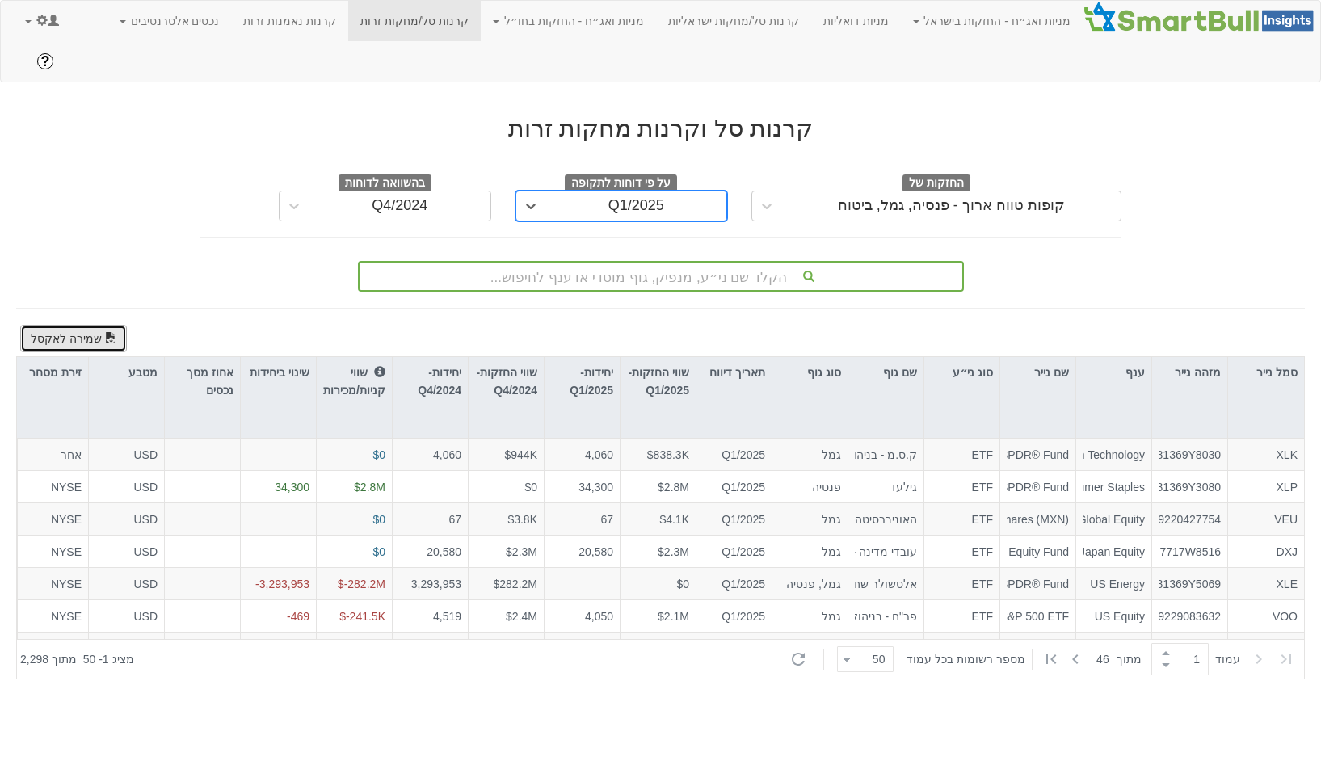
click at [70, 325] on button "שמירה לאקסל" at bounding box center [73, 338] width 107 height 27
click at [694, 193] on div "Q1/2025" at bounding box center [636, 206] width 181 height 26
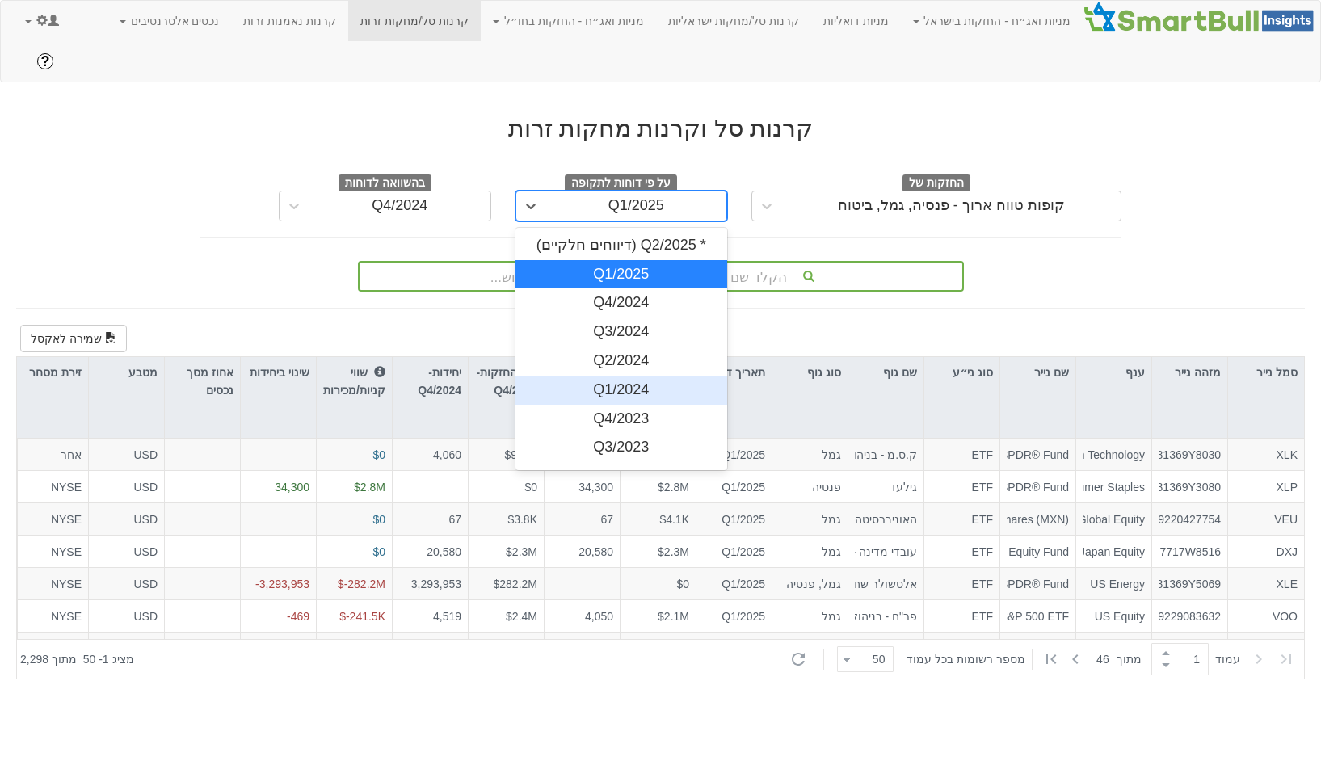
click at [631, 376] on div "Q1/2024" at bounding box center [621, 390] width 212 height 29
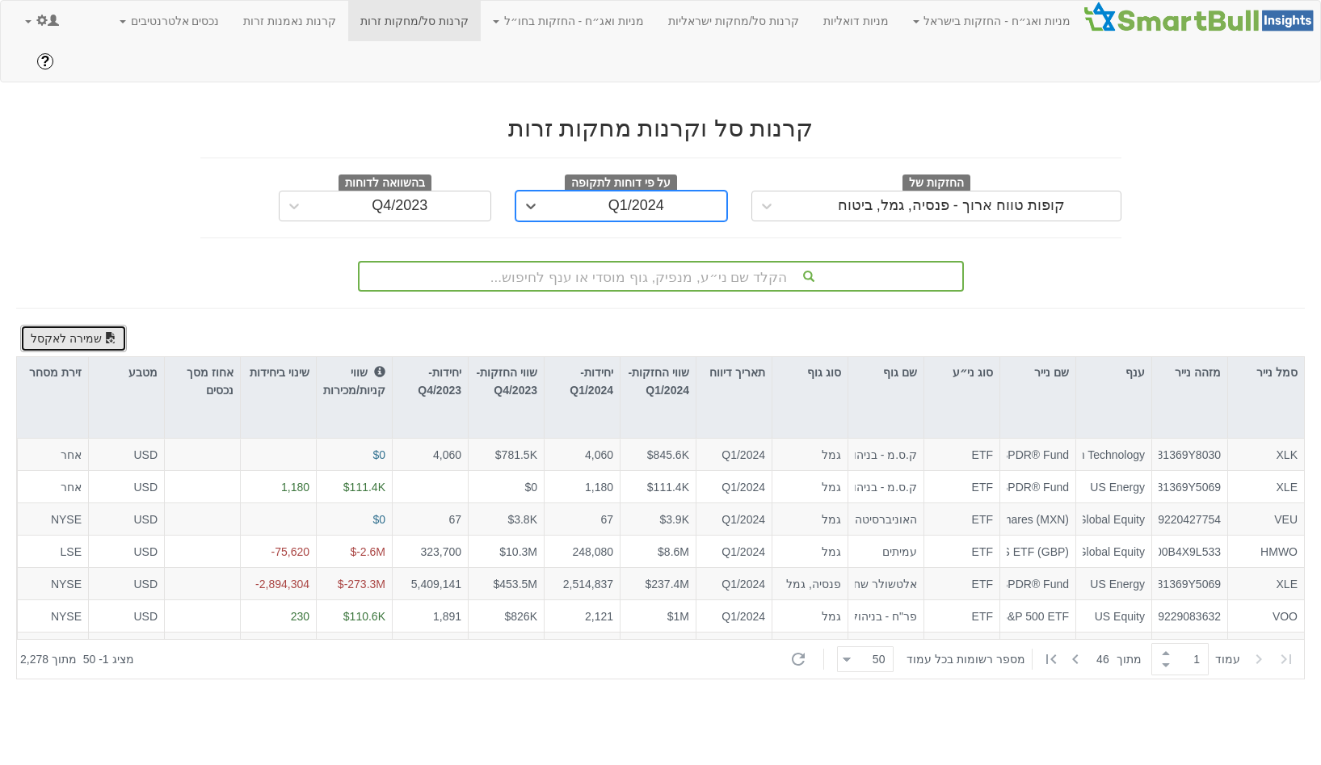
click at [88, 325] on button "שמירה לאקסל" at bounding box center [73, 338] width 107 height 27
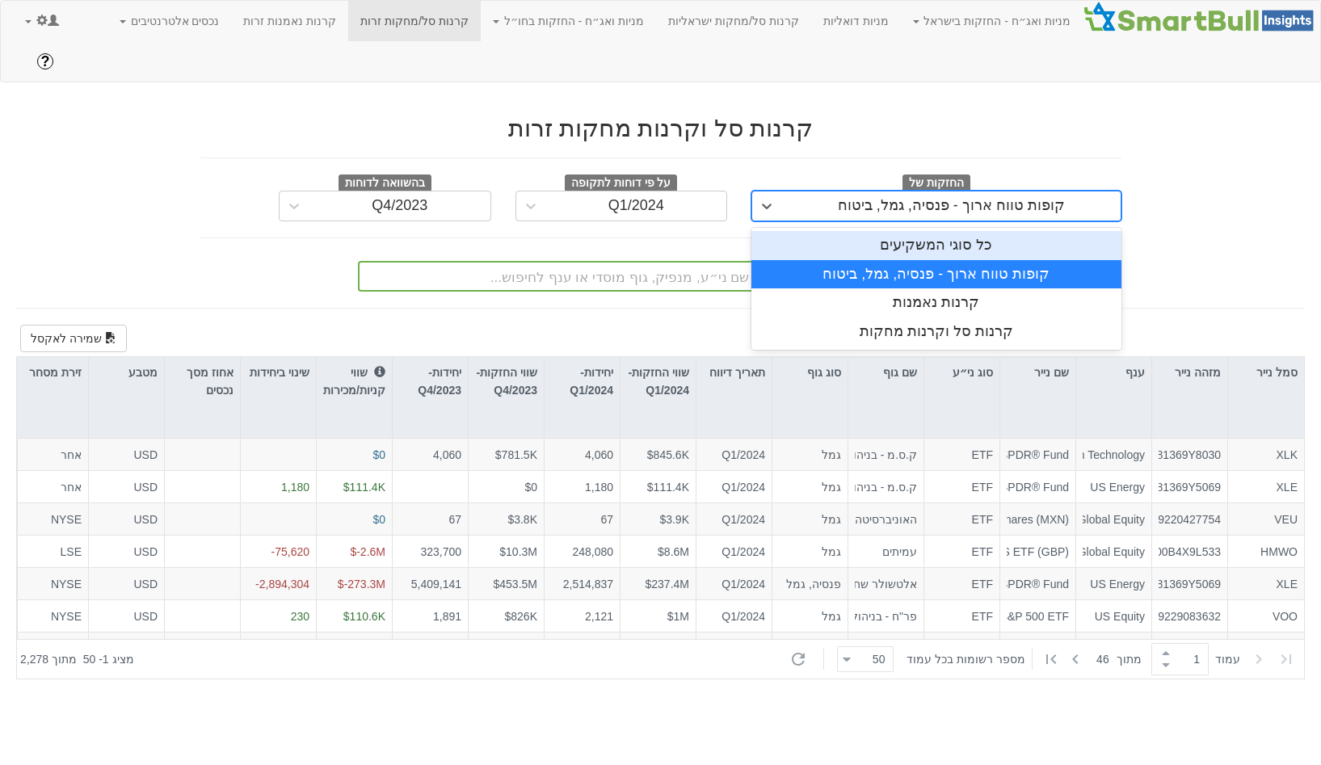
click at [853, 198] on div "קופות טווח ארוך - פנסיה, גמל, ביטוח" at bounding box center [951, 206] width 227 height 16
click at [598, 19] on link "מניות ואג״ח - החזקות בחו״ל" at bounding box center [568, 21] width 175 height 40
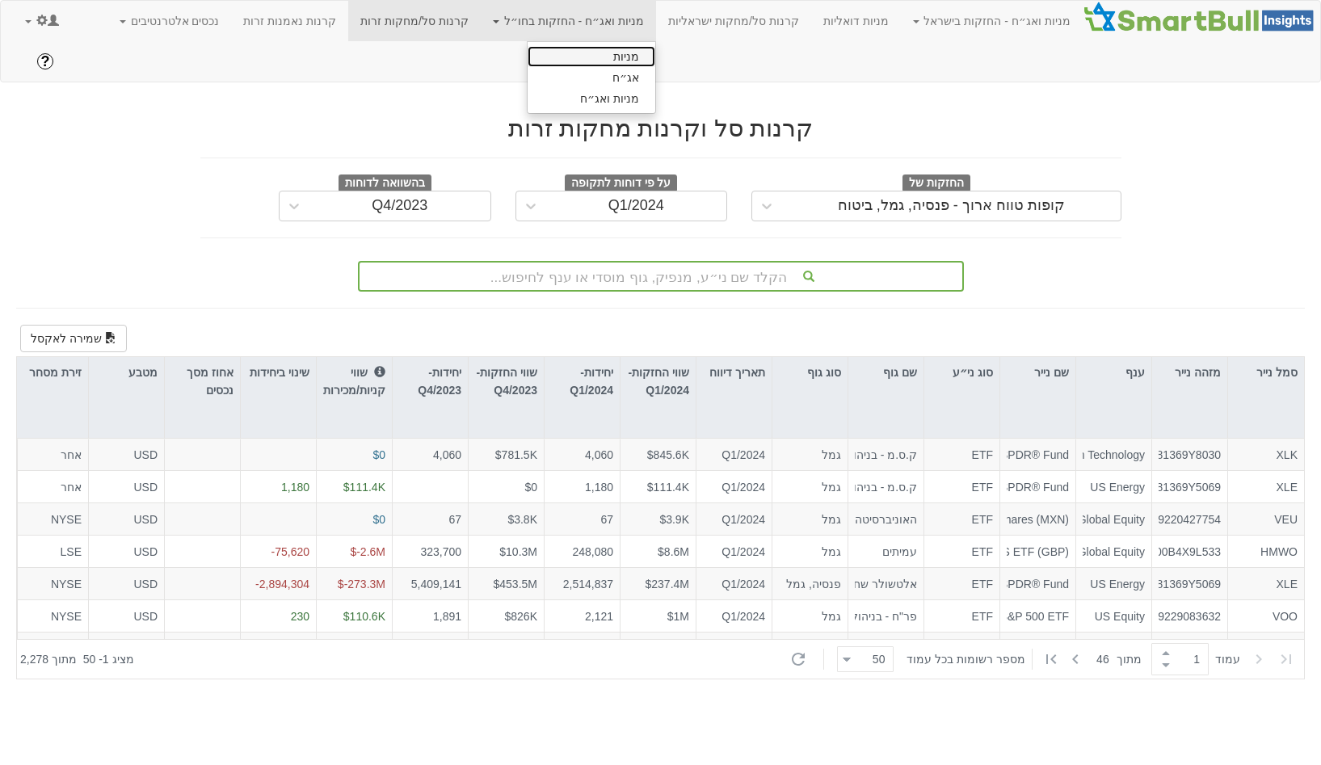
click at [607, 61] on link "מניות" at bounding box center [591, 56] width 128 height 21
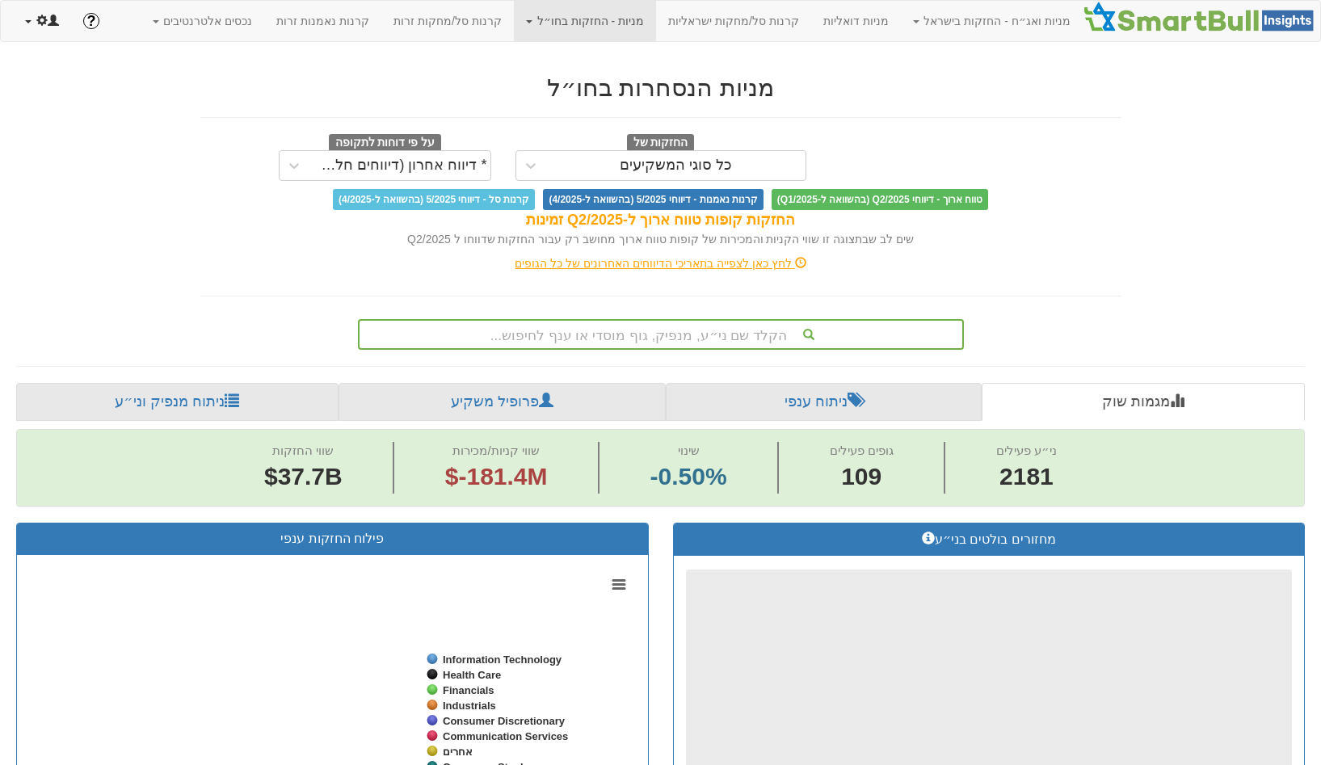
click at [49, 21] on span at bounding box center [53, 20] width 11 height 11
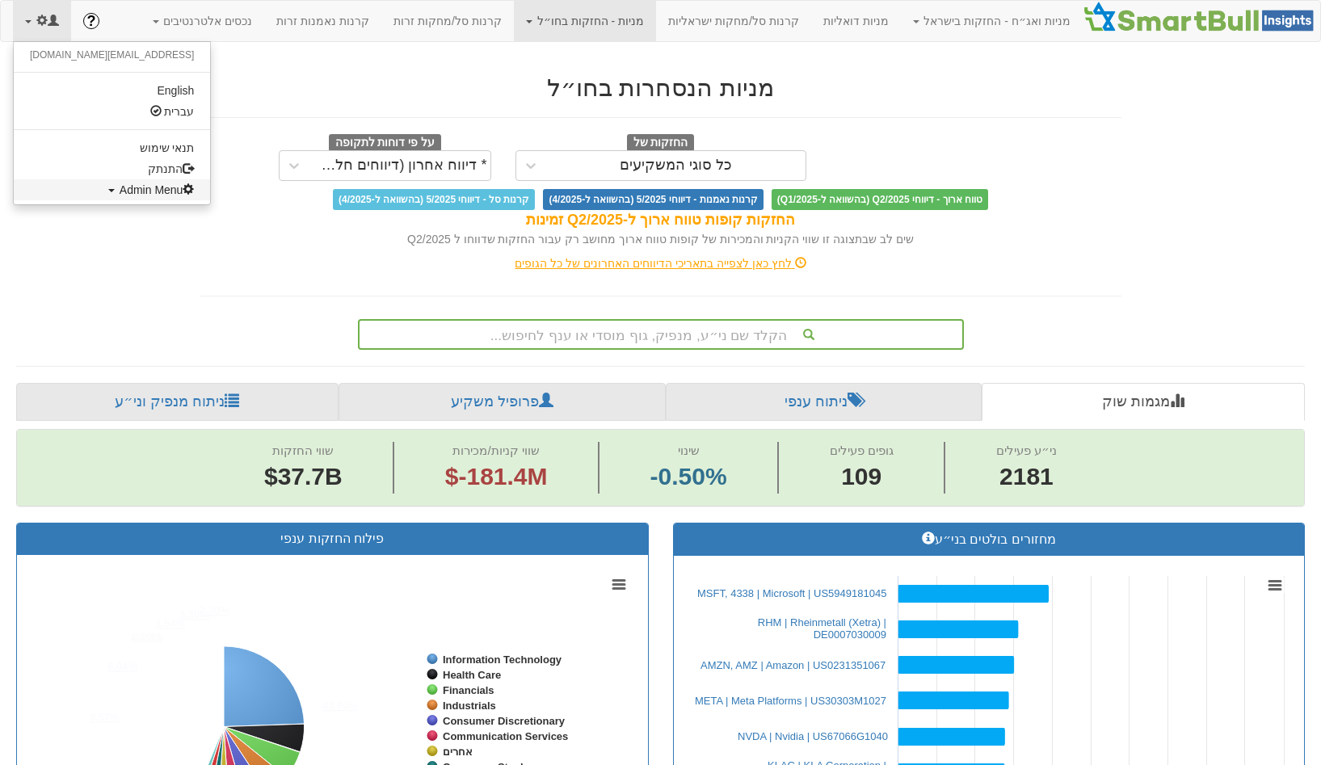
scroll to position [0, 10854]
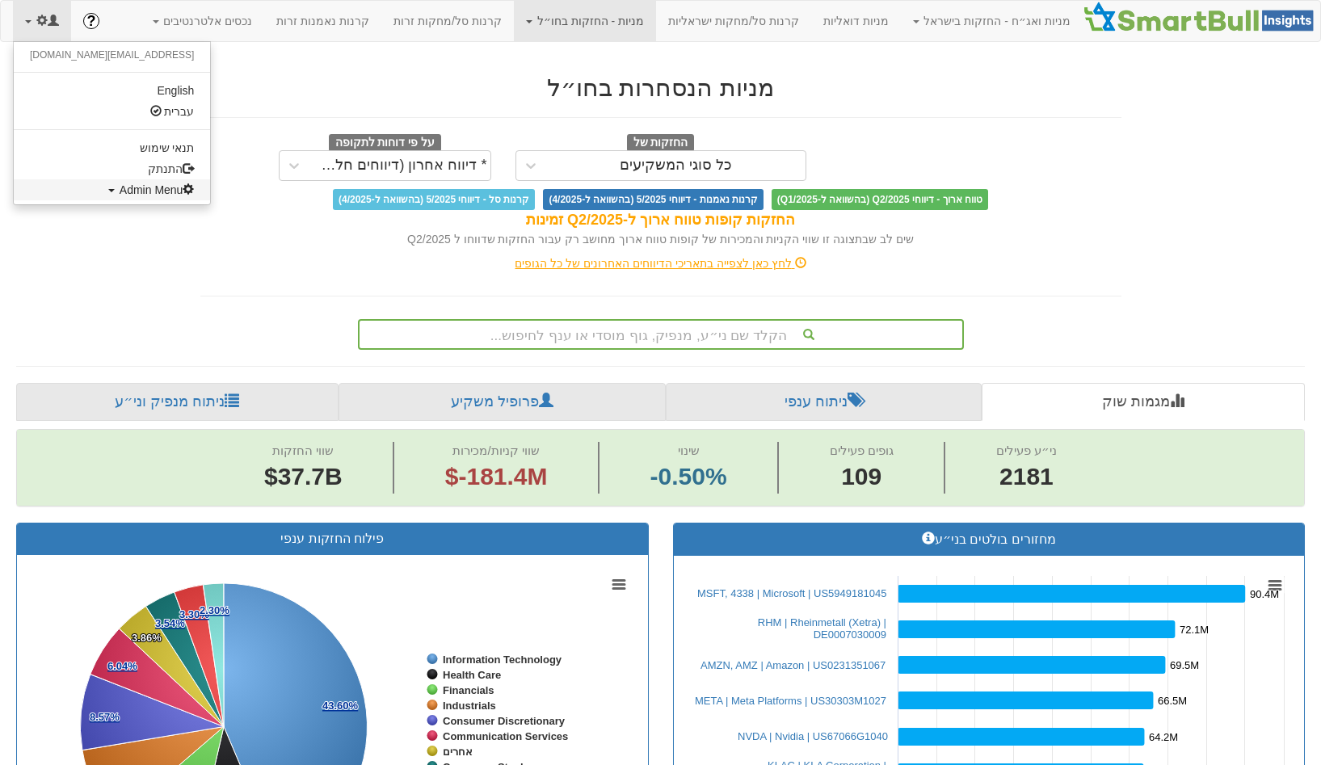
click at [120, 193] on span "Admin Menu" at bounding box center [157, 189] width 75 height 13
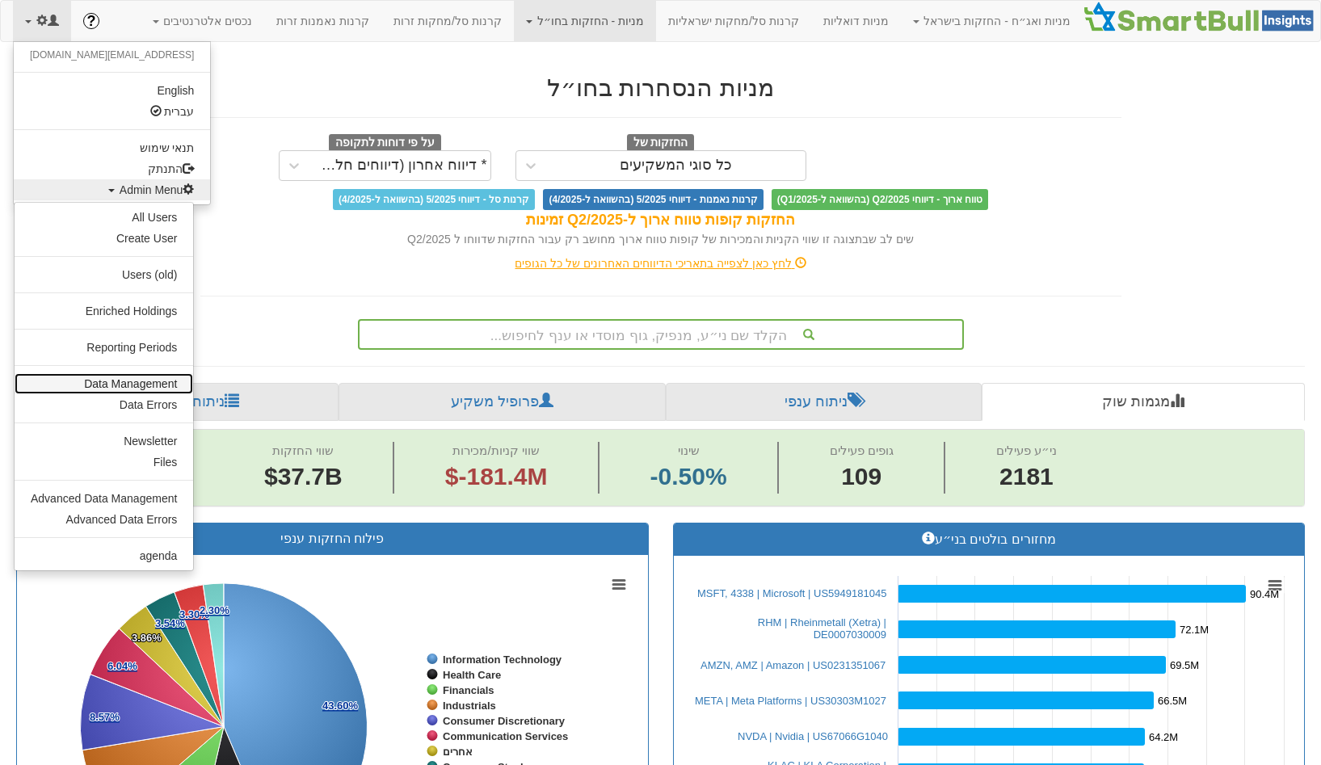
click at [105, 391] on link "Data Management" at bounding box center [104, 383] width 178 height 21
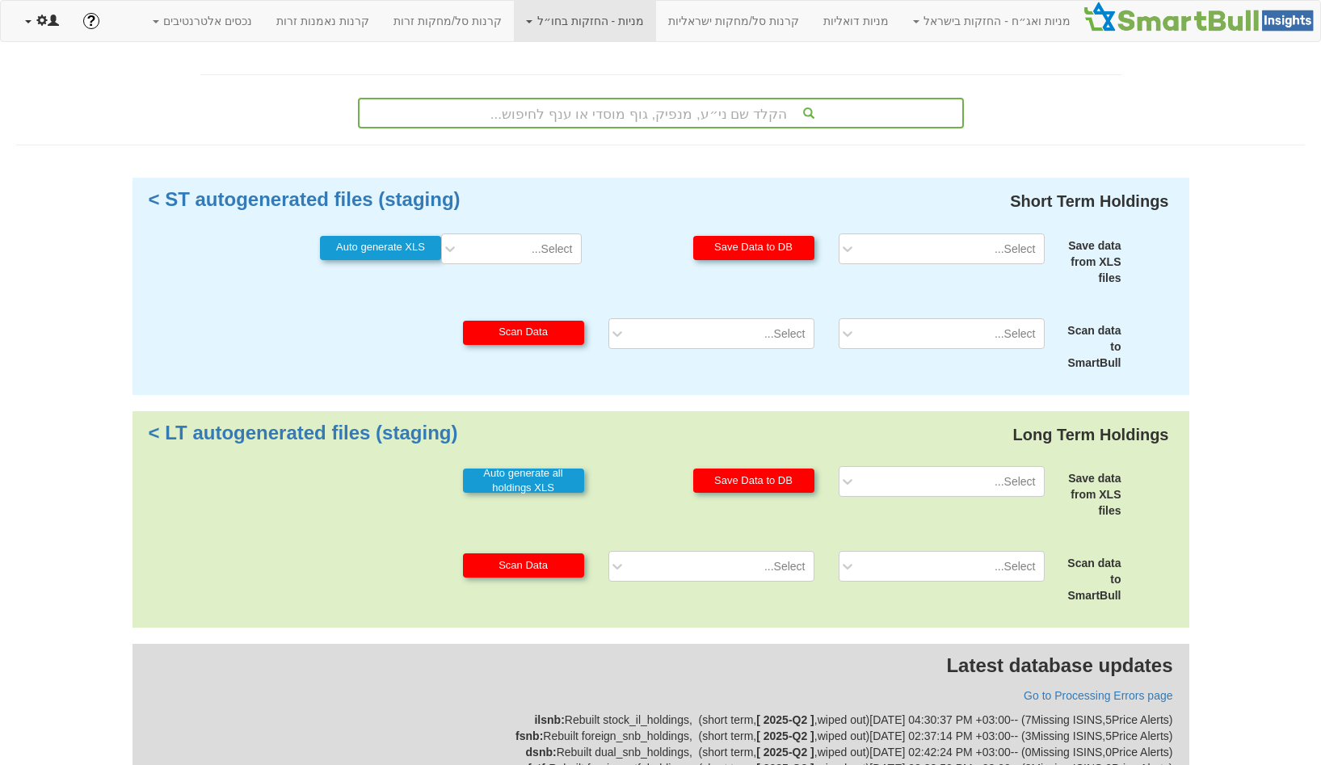
click at [41, 15] on span at bounding box center [41, 20] width 11 height 11
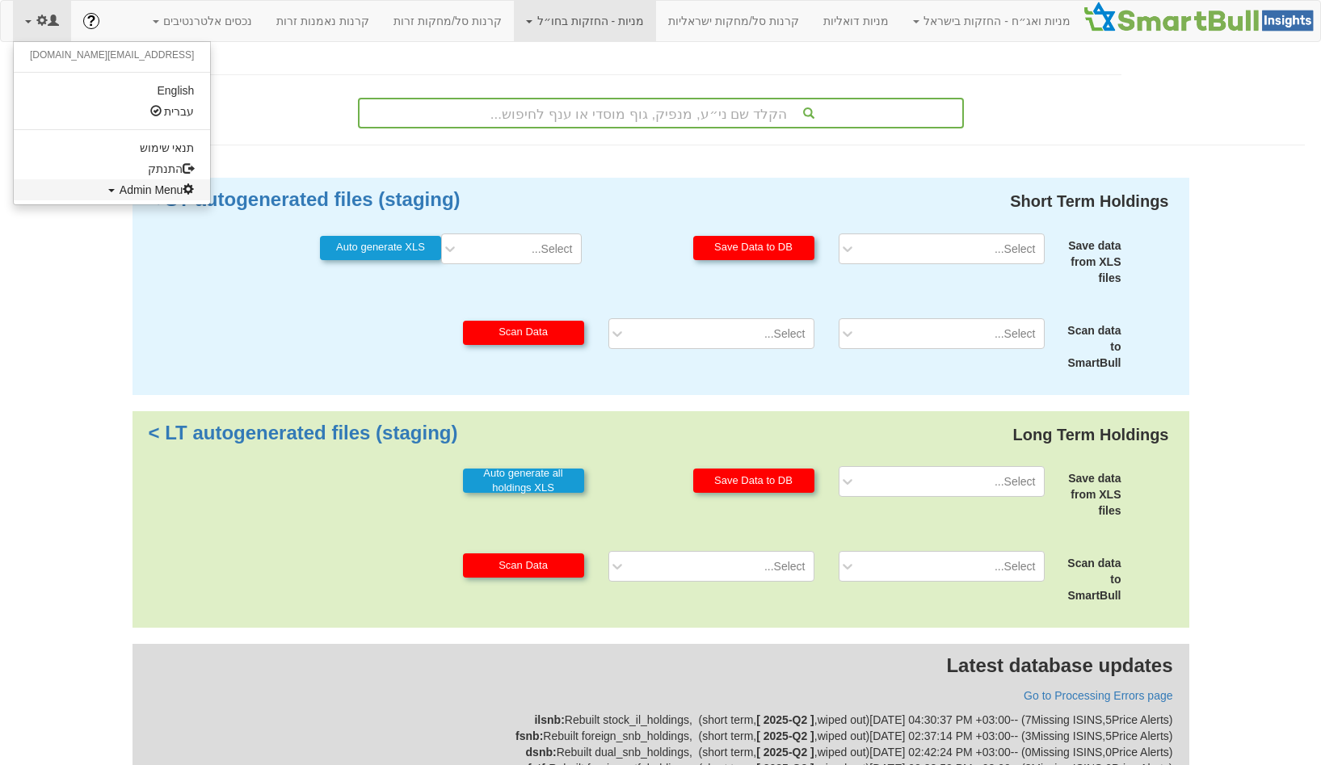
click at [120, 195] on span "Admin Menu" at bounding box center [157, 189] width 75 height 13
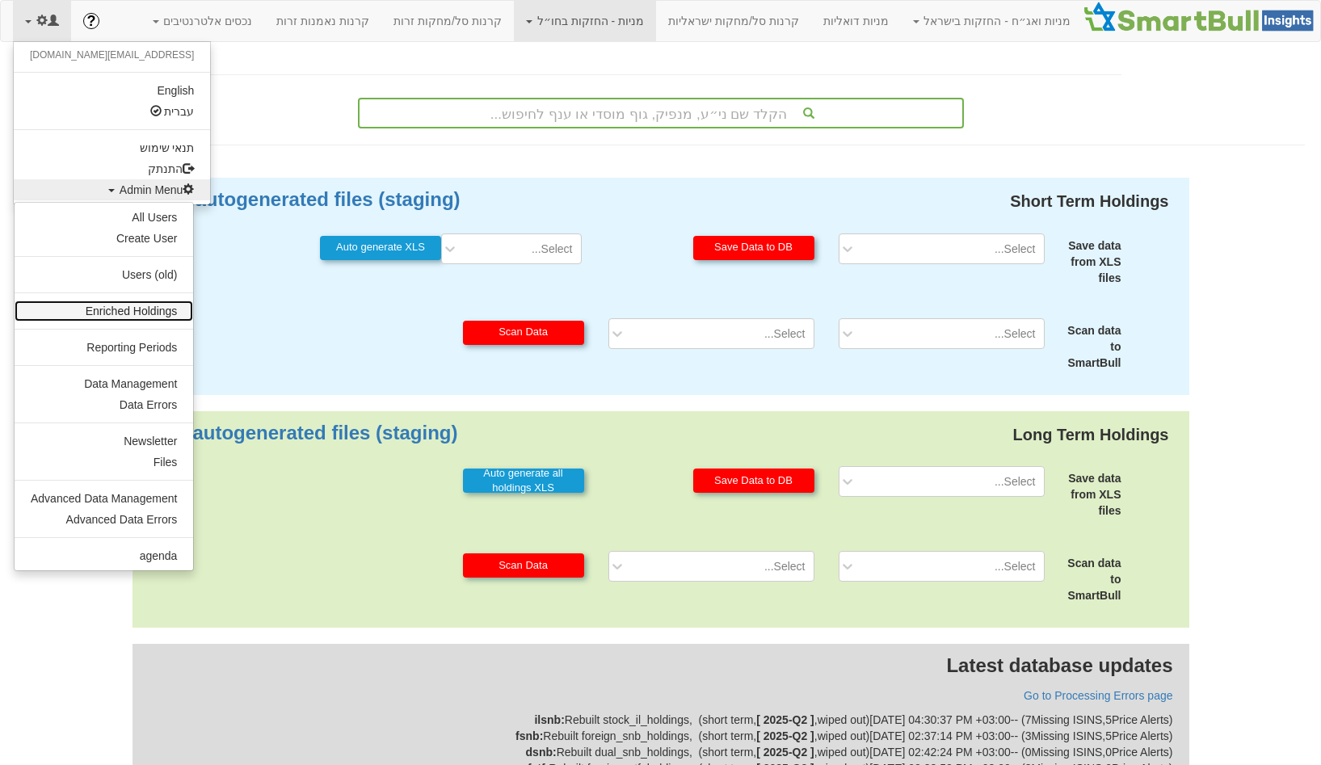
click at [146, 310] on link "Enriched Holdings" at bounding box center [104, 310] width 178 height 21
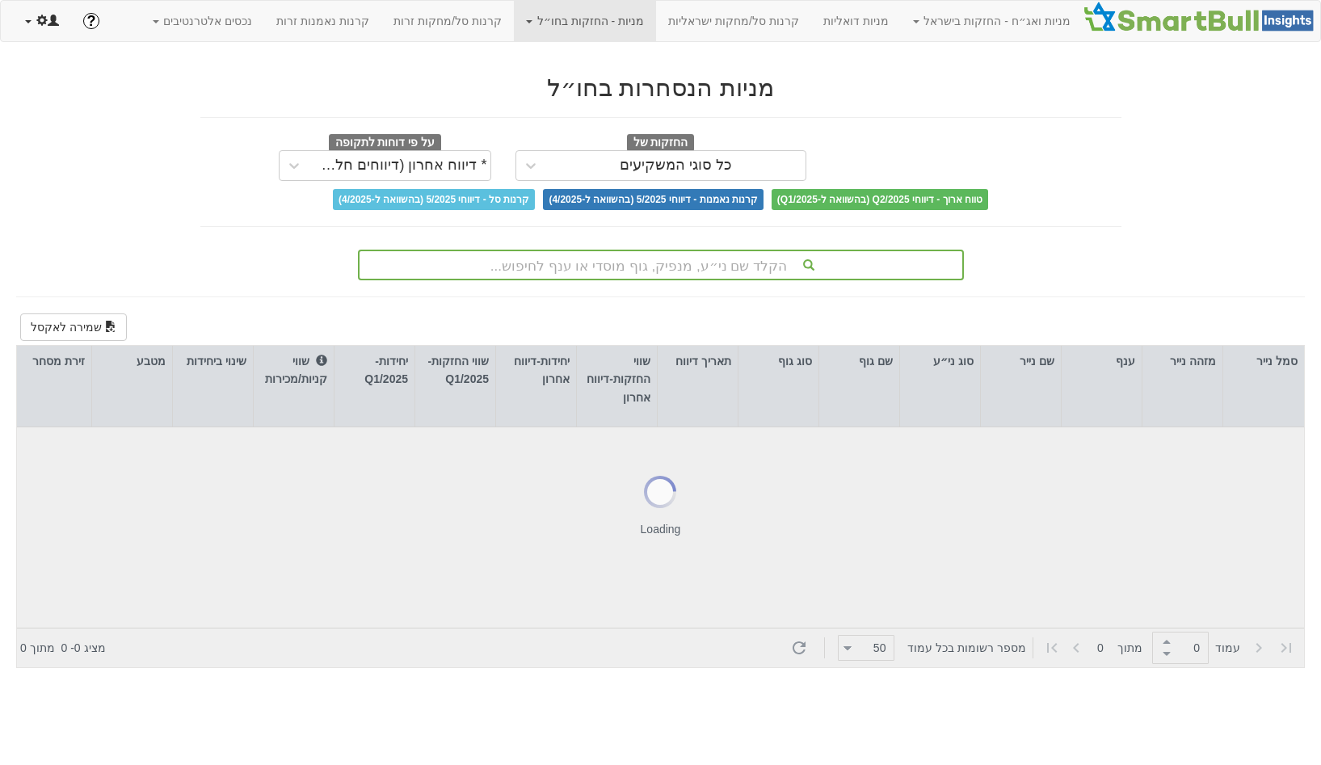
type input "1"
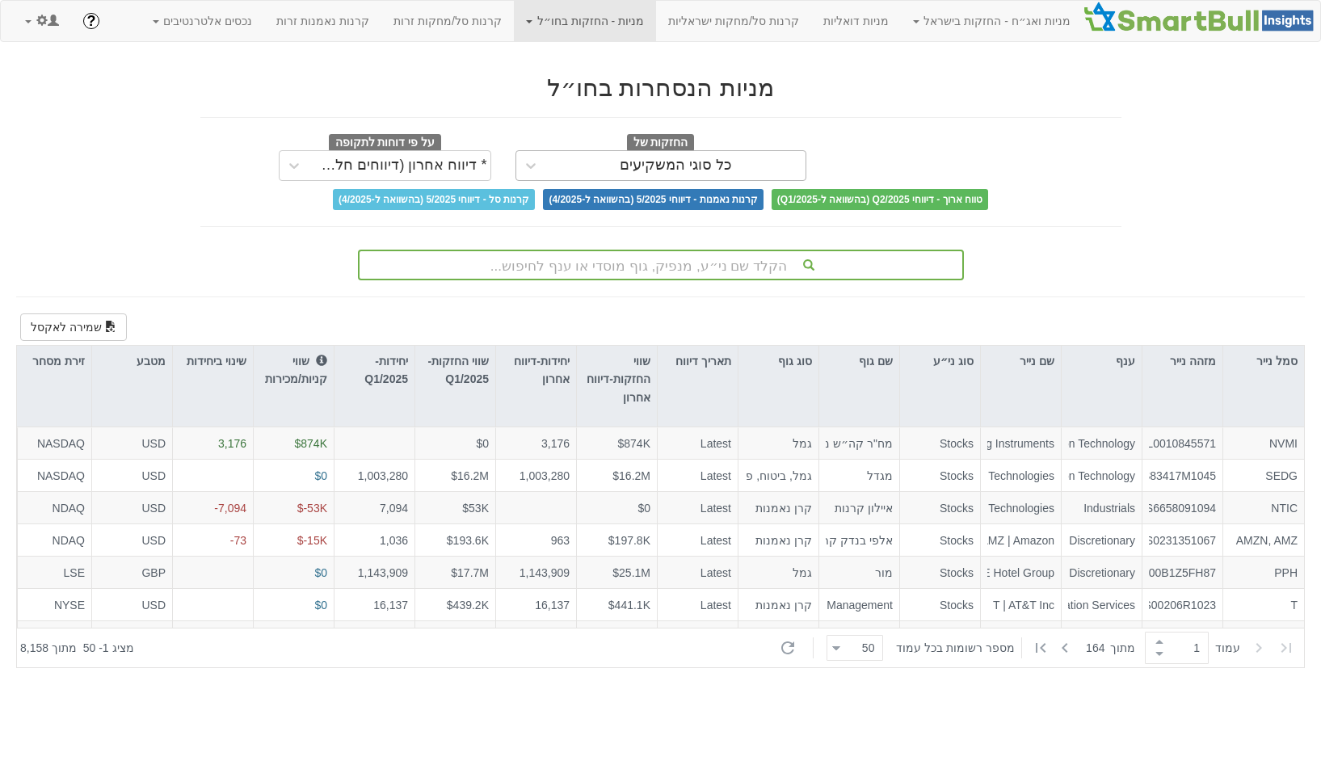
click at [614, 174] on div "כל סוגי המשקיעים" at bounding box center [675, 166] width 259 height 26
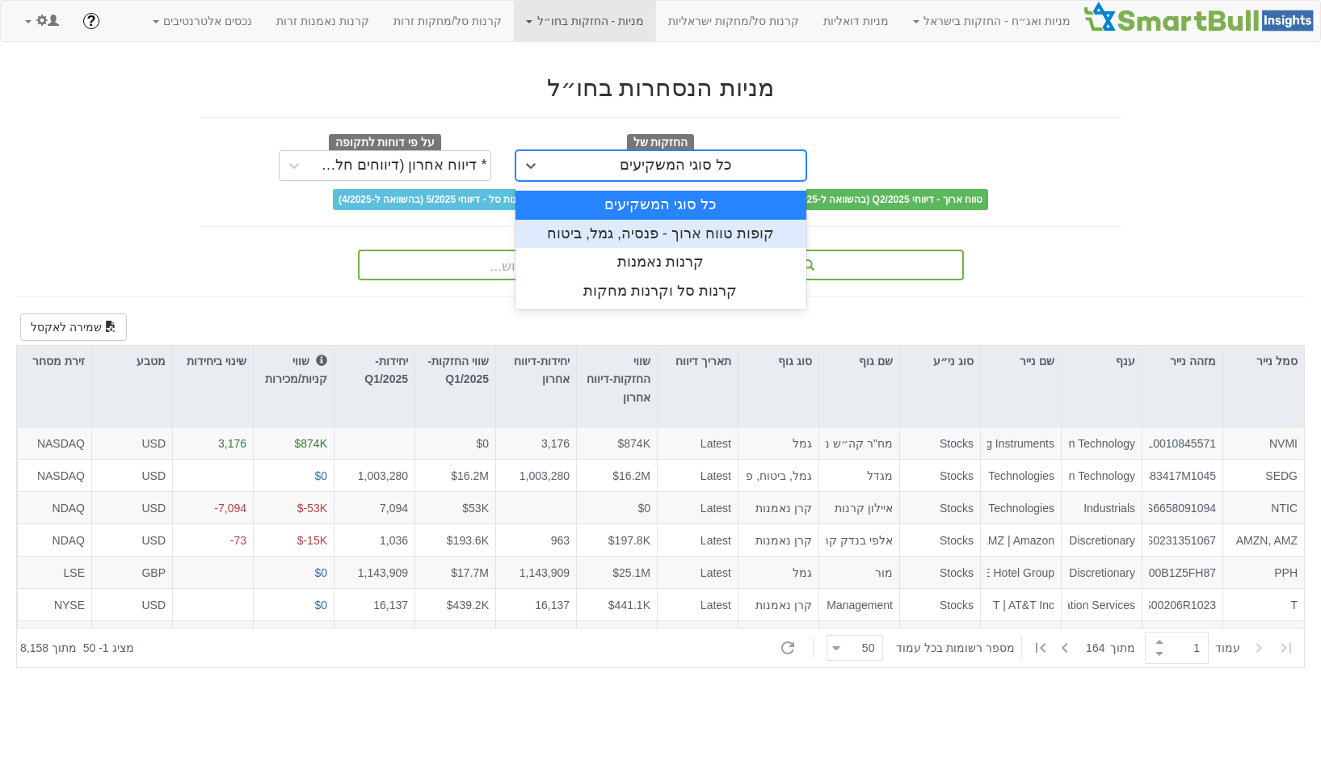
click at [621, 233] on div "קופות טווח ארוך - פנסיה, גמל, ביטוח" at bounding box center [660, 234] width 291 height 29
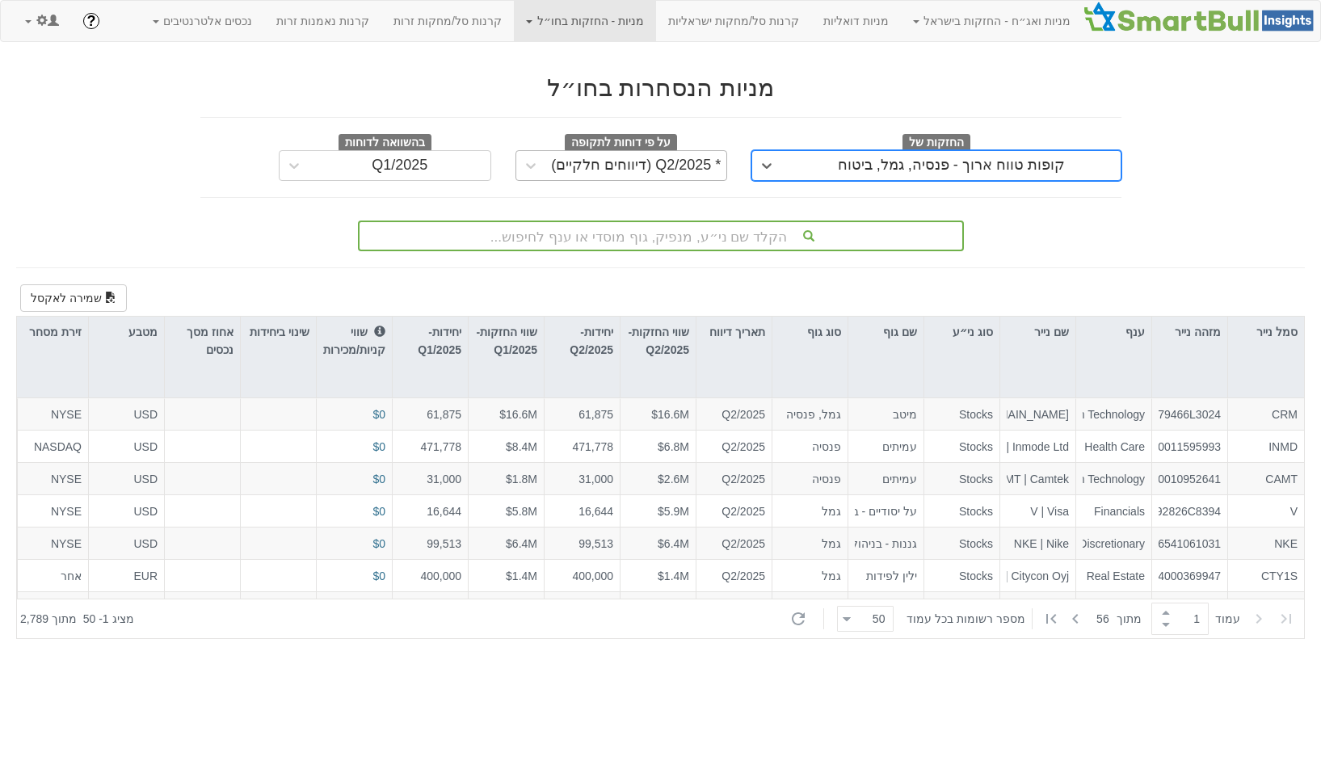
click at [577, 179] on div "* Q2/2025 (דיווחים חלקיים)" at bounding box center [621, 165] width 212 height 31
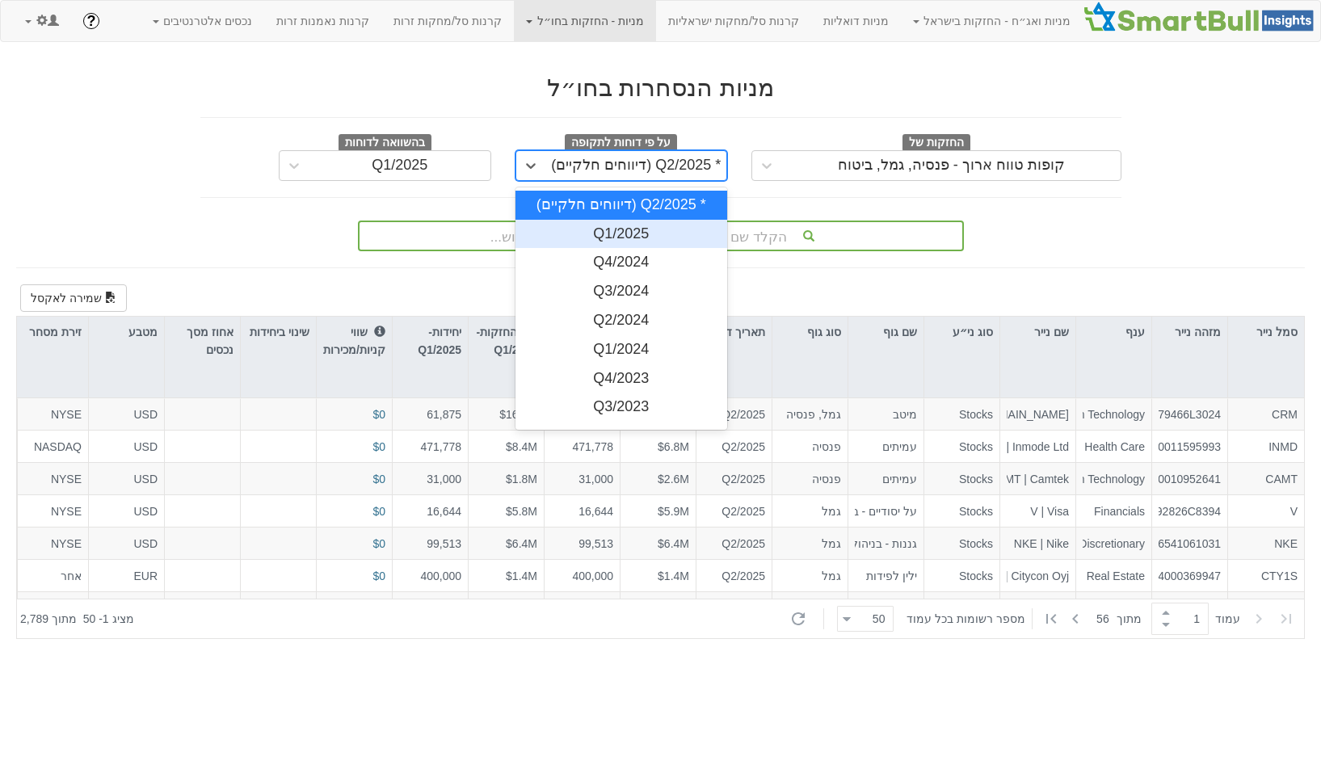
click at [586, 221] on div "Q1/2025" at bounding box center [621, 234] width 212 height 29
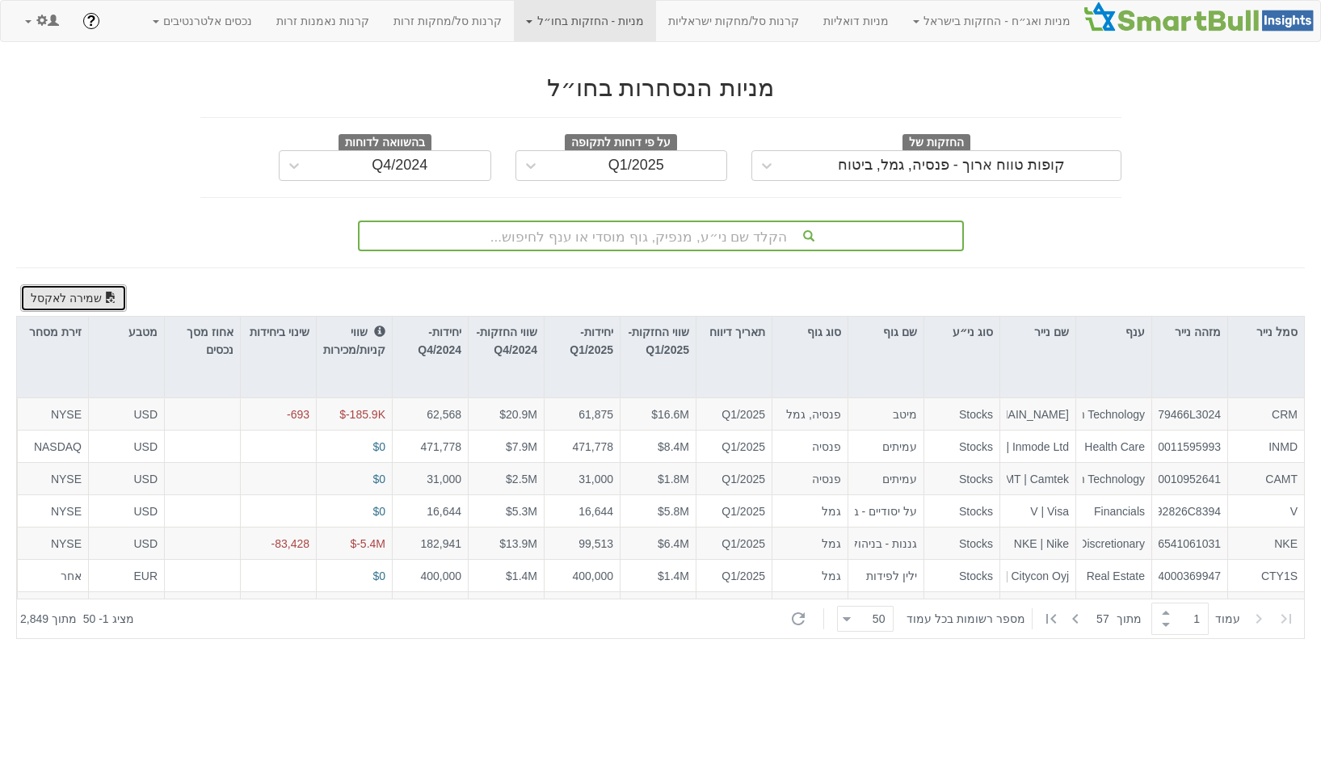
click at [63, 297] on button "שמירה לאקסל" at bounding box center [73, 297] width 107 height 27
click at [580, 170] on div "Q1/2025" at bounding box center [636, 166] width 181 height 26
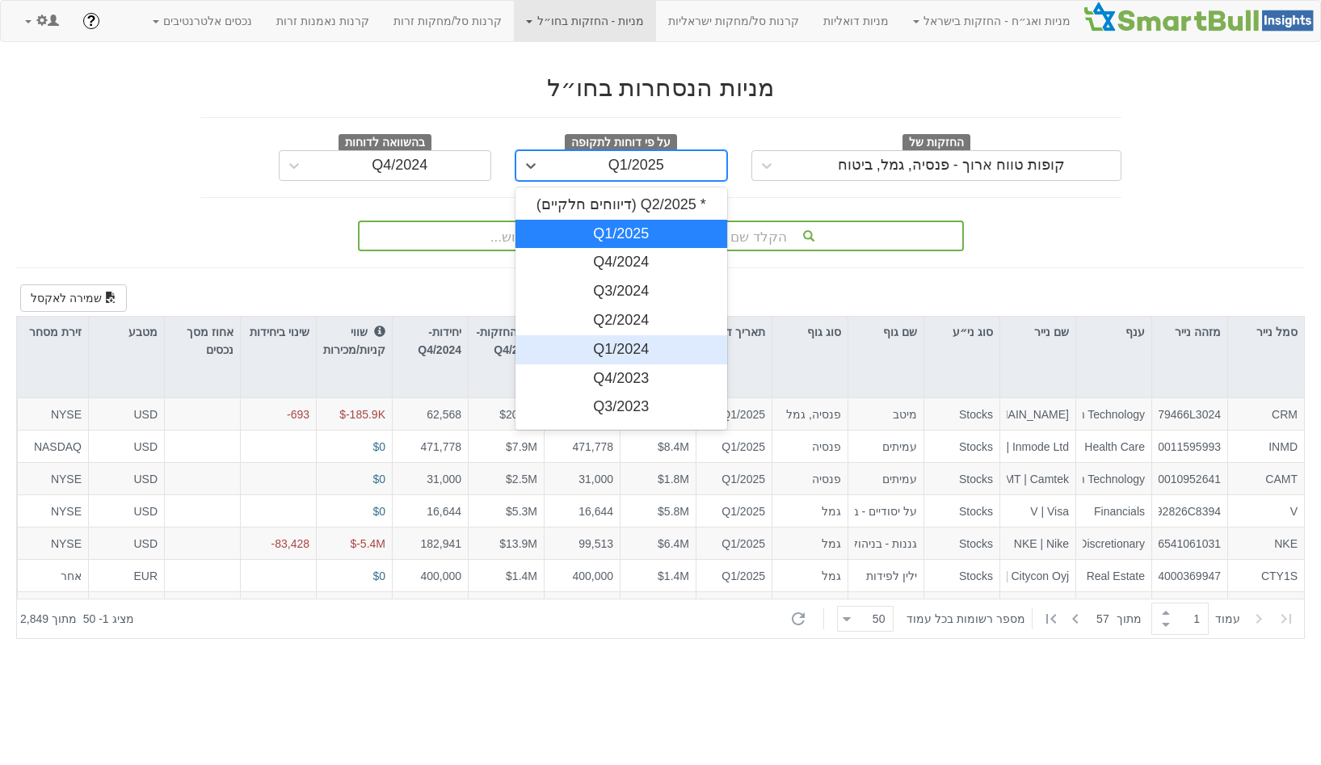
click at [596, 342] on div "Q1/2024" at bounding box center [621, 349] width 212 height 29
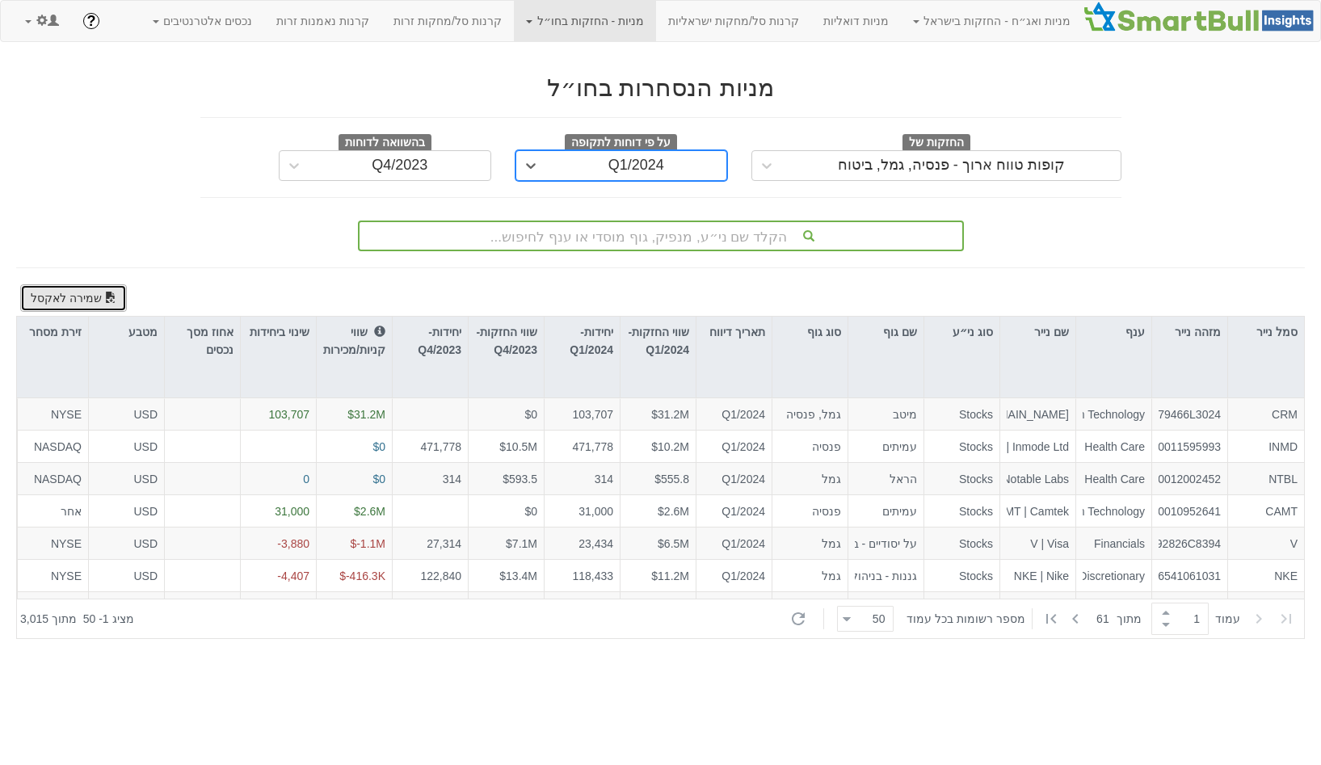
click at [75, 305] on button "שמירה לאקסל" at bounding box center [73, 297] width 107 height 27
